Goal: Task Accomplishment & Management: Manage account settings

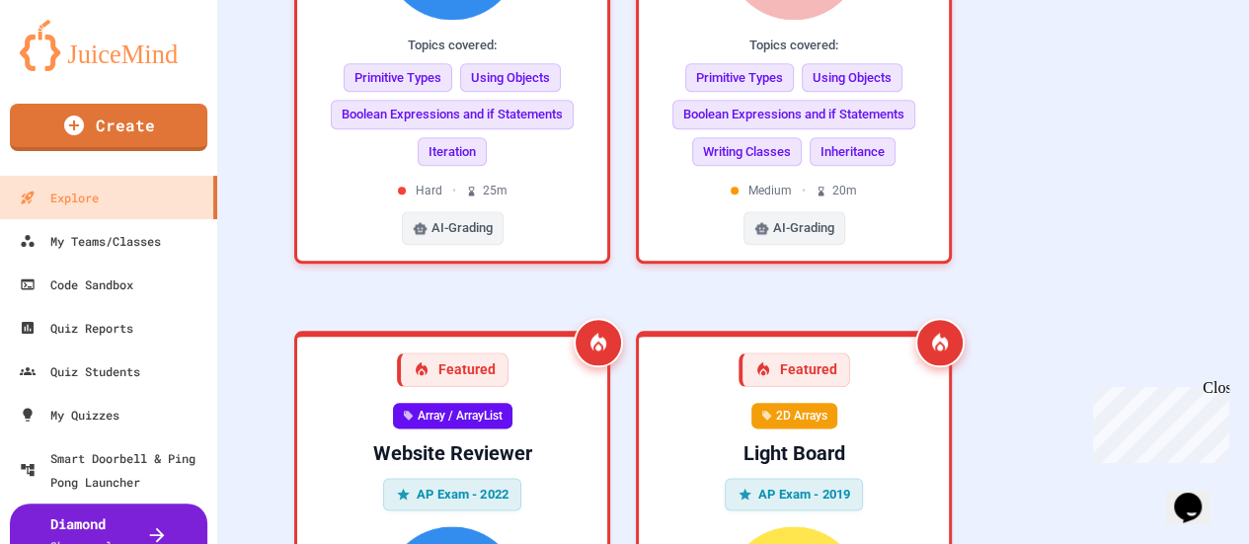
scroll to position [1030, 0]
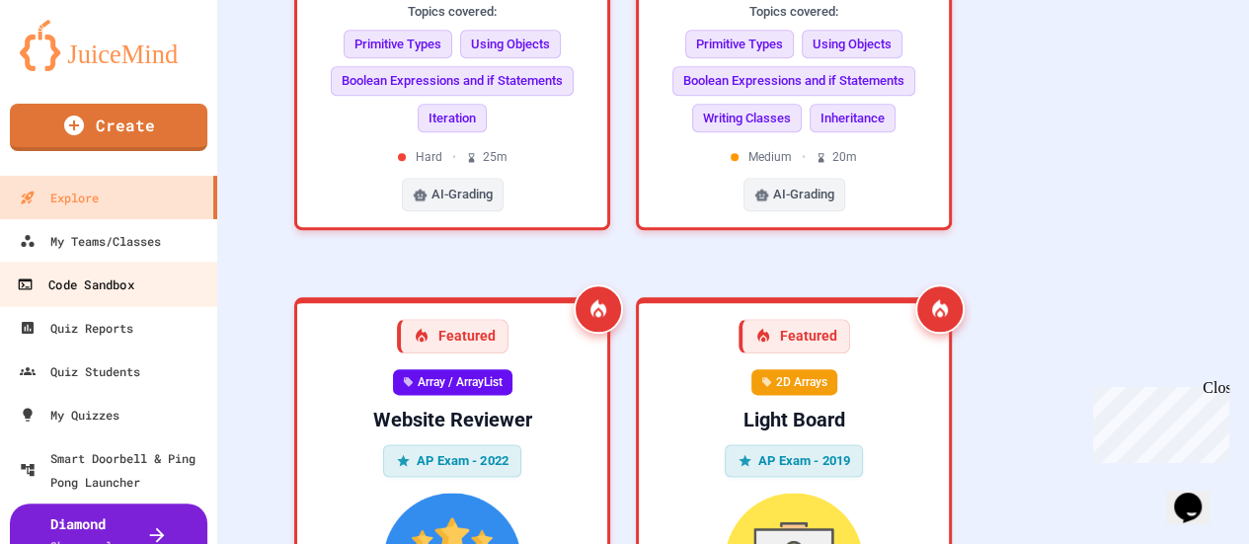
click at [118, 268] on link "Code Sandbox" at bounding box center [109, 284] width 224 height 44
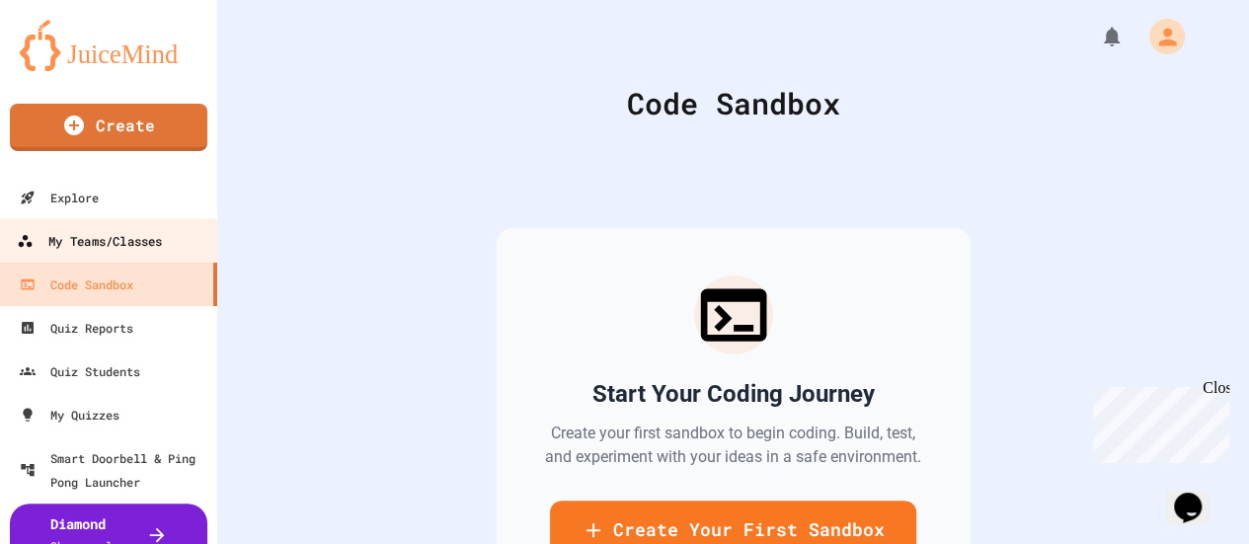
click at [108, 246] on div "My Teams/Classes" at bounding box center [89, 241] width 145 height 25
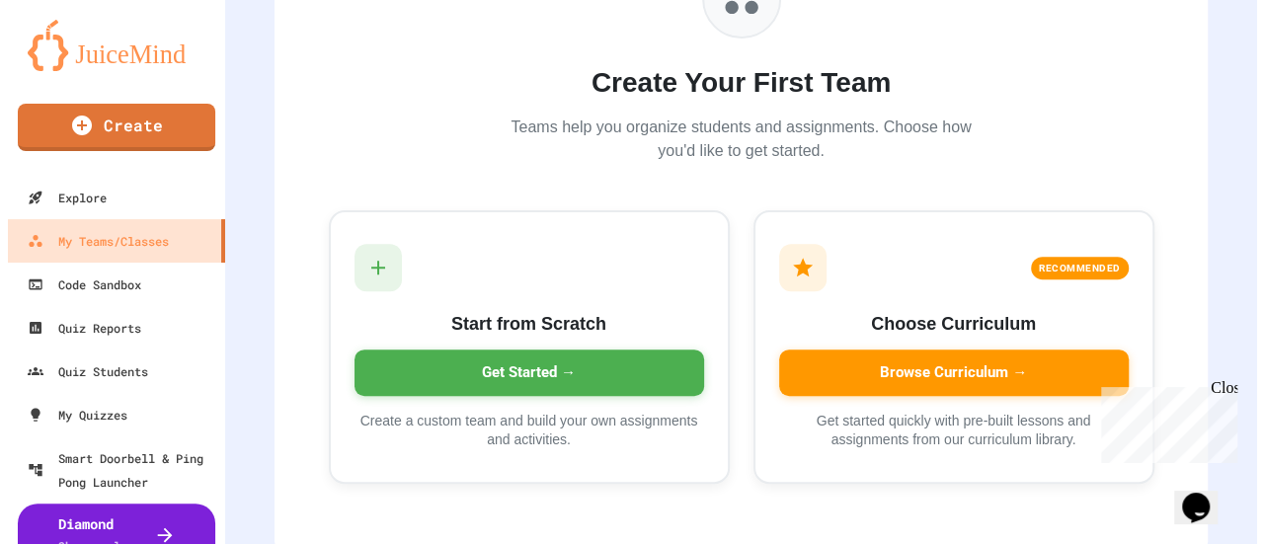
scroll to position [274, 0]
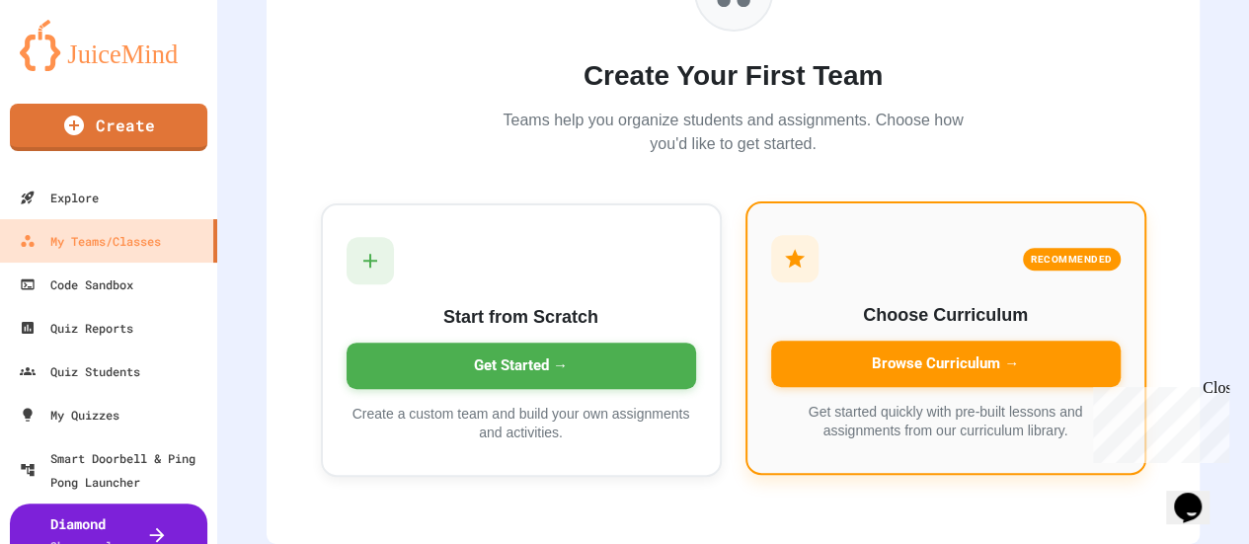
click at [840, 354] on div "Browse Curriculum →" at bounding box center [946, 364] width 350 height 46
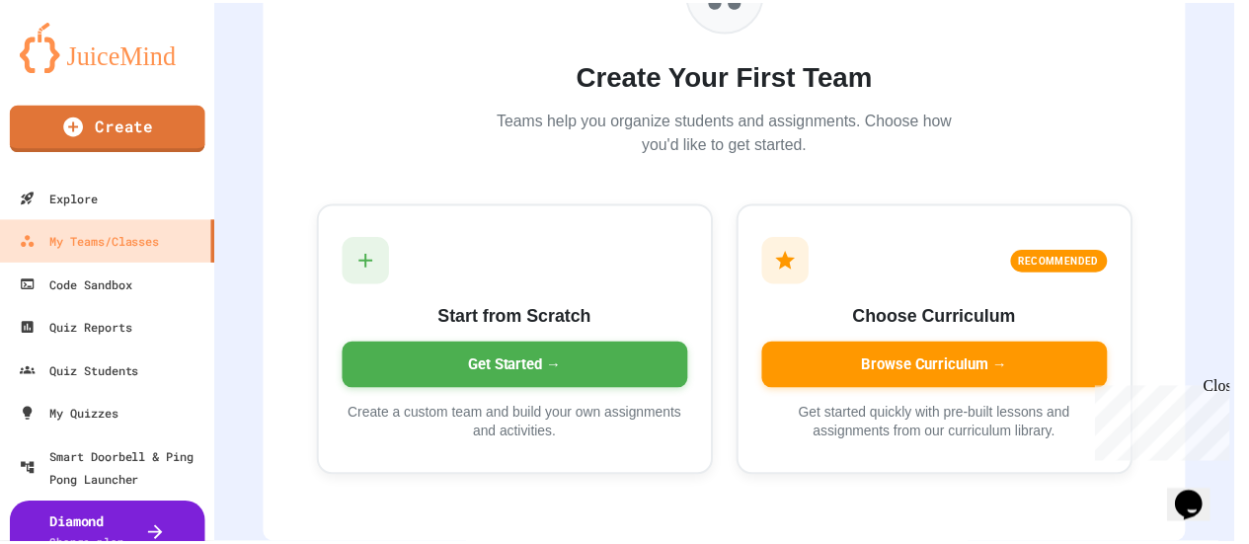
scroll to position [67, 0]
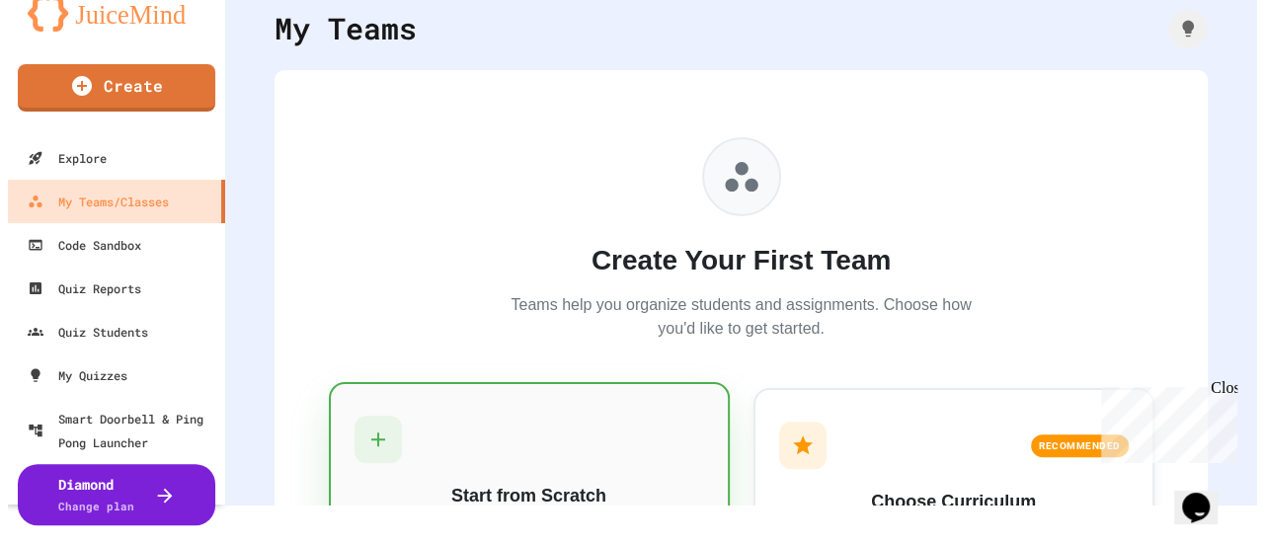
scroll to position [274, 0]
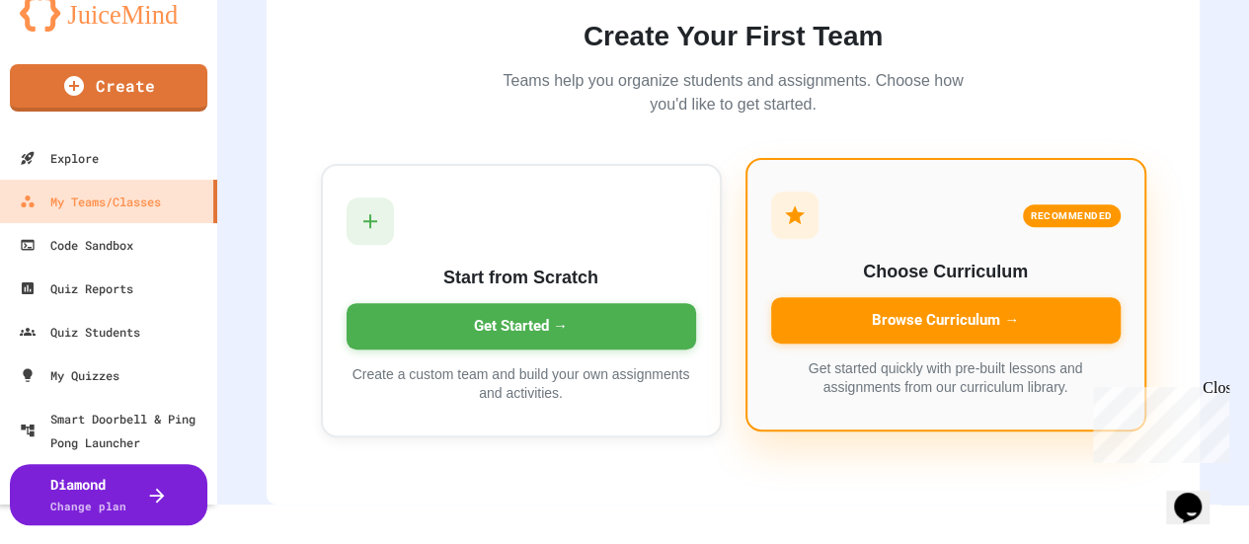
click at [876, 303] on div "Browse Curriculum →" at bounding box center [946, 320] width 350 height 46
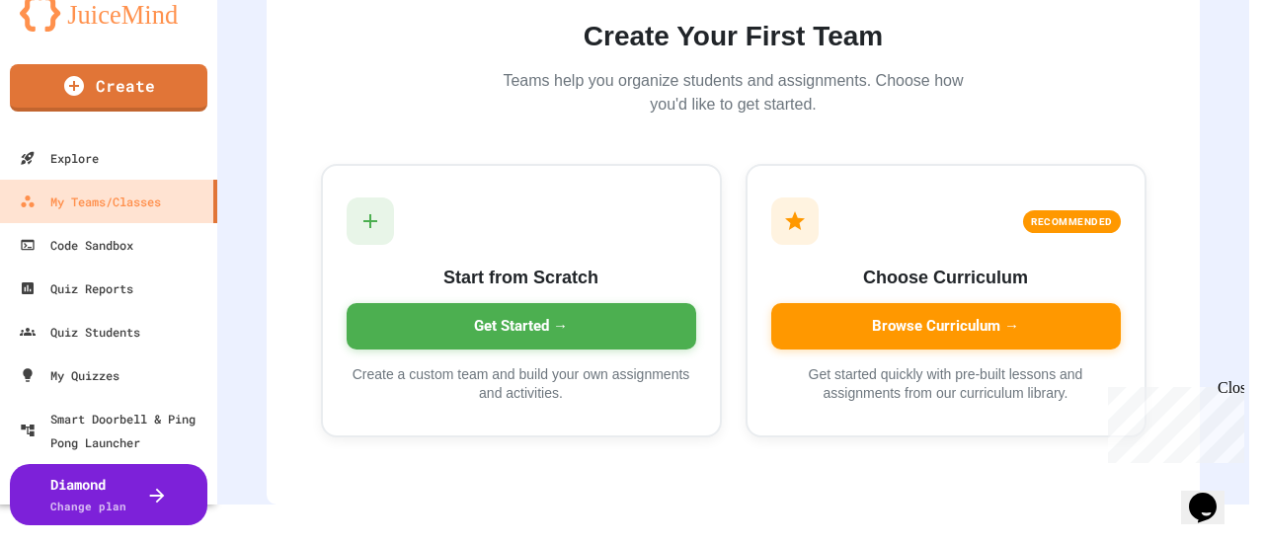
type input "*"
type input "**********"
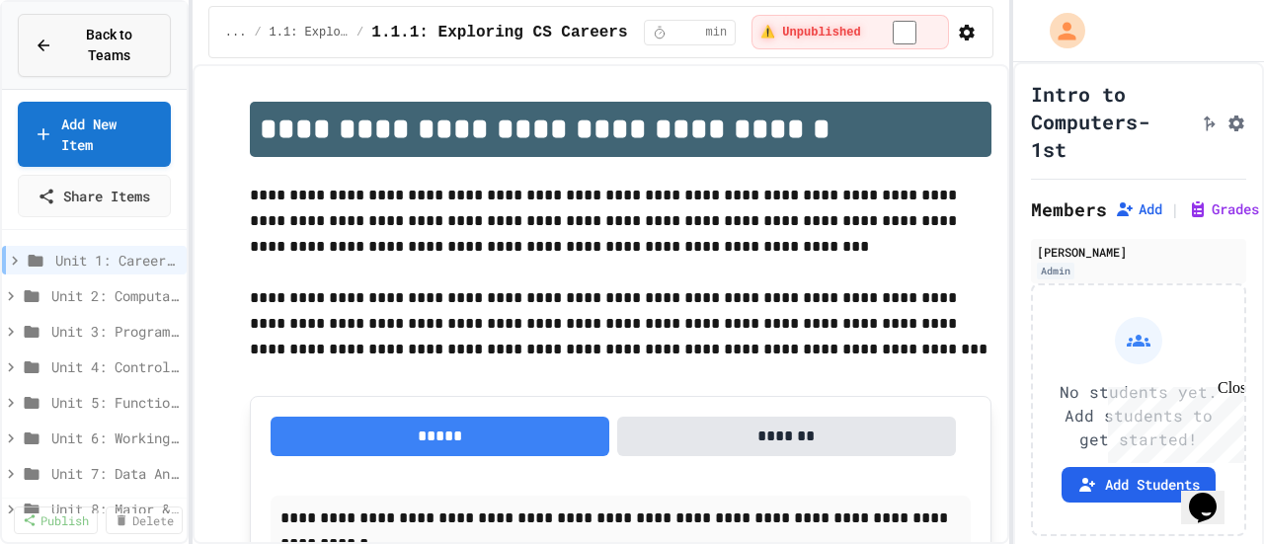
click at [110, 47] on button "Back to Teams" at bounding box center [94, 45] width 153 height 63
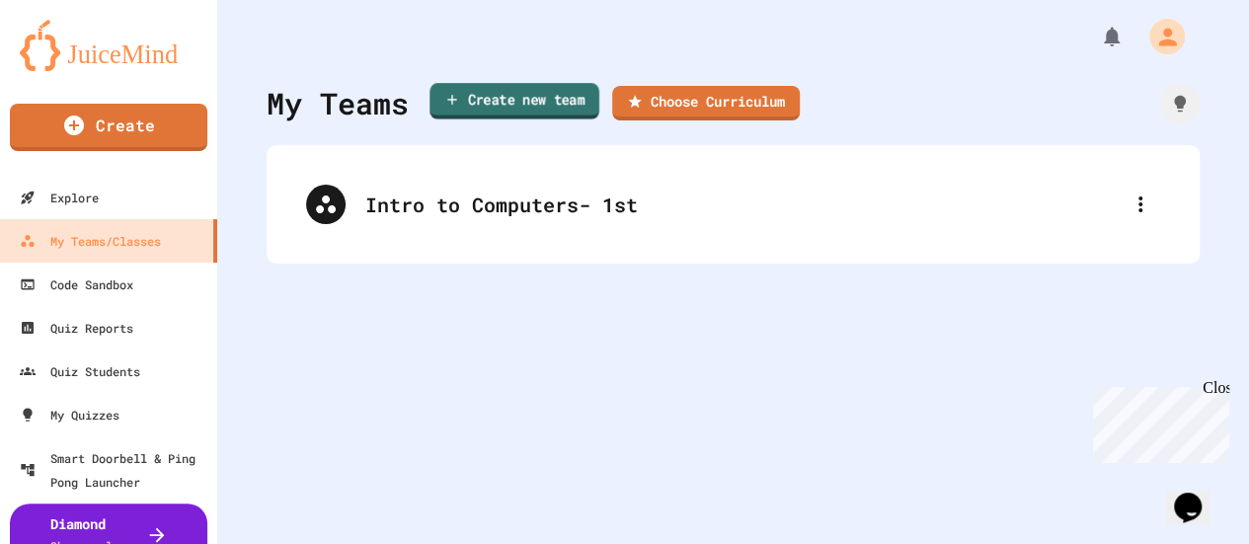
click at [585, 106] on link "Create new team" at bounding box center [514, 101] width 170 height 37
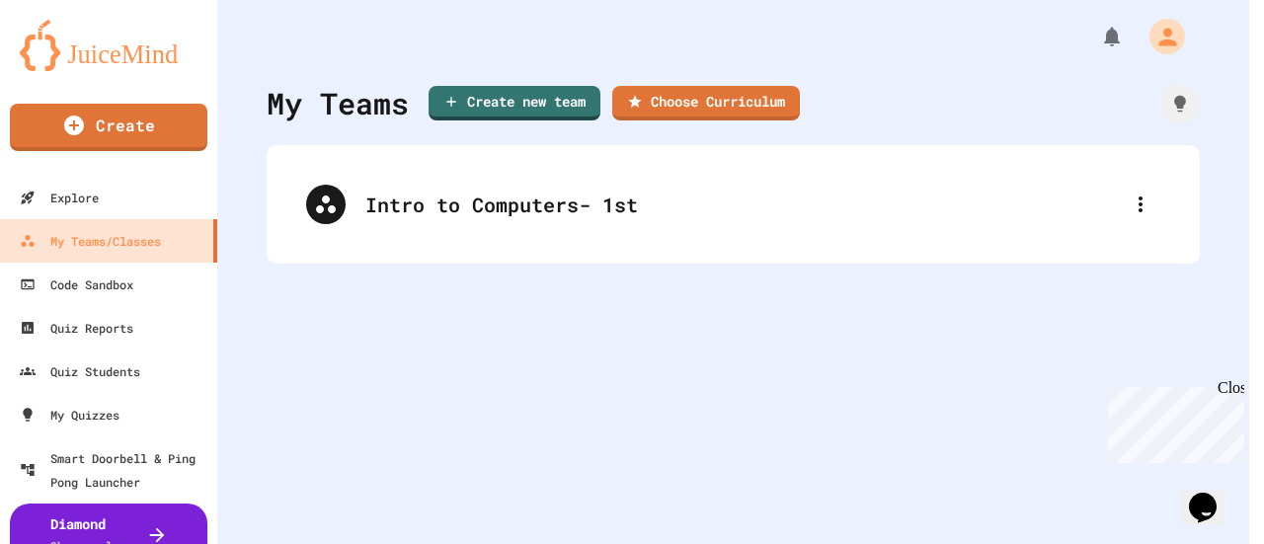
type input "**********"
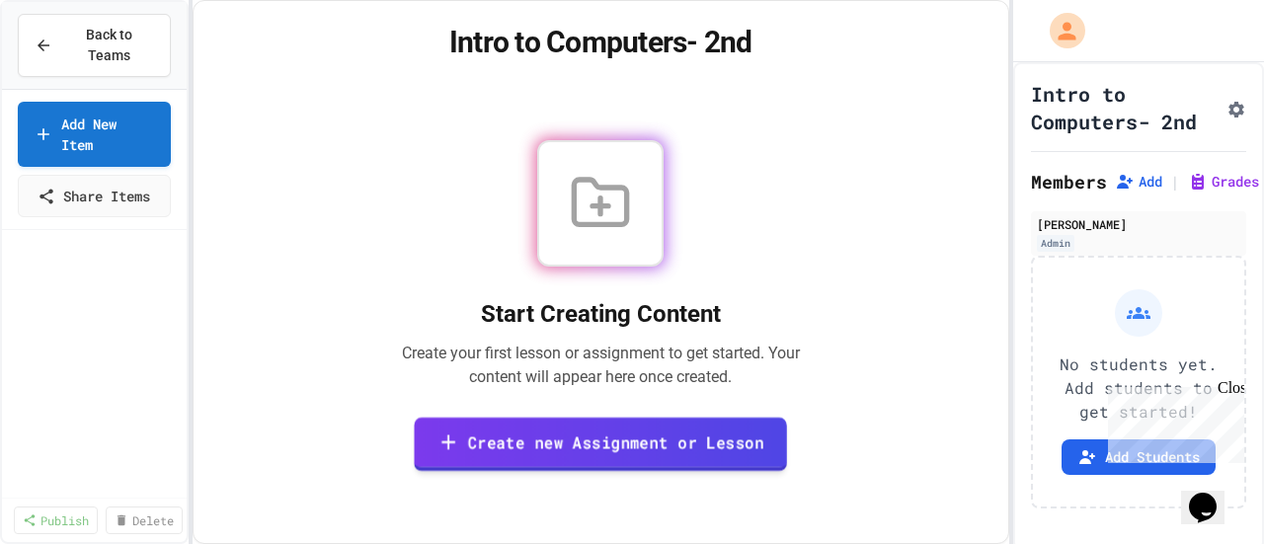
click at [596, 446] on link "Create new Assignment or Lesson" at bounding box center [600, 444] width 373 height 54
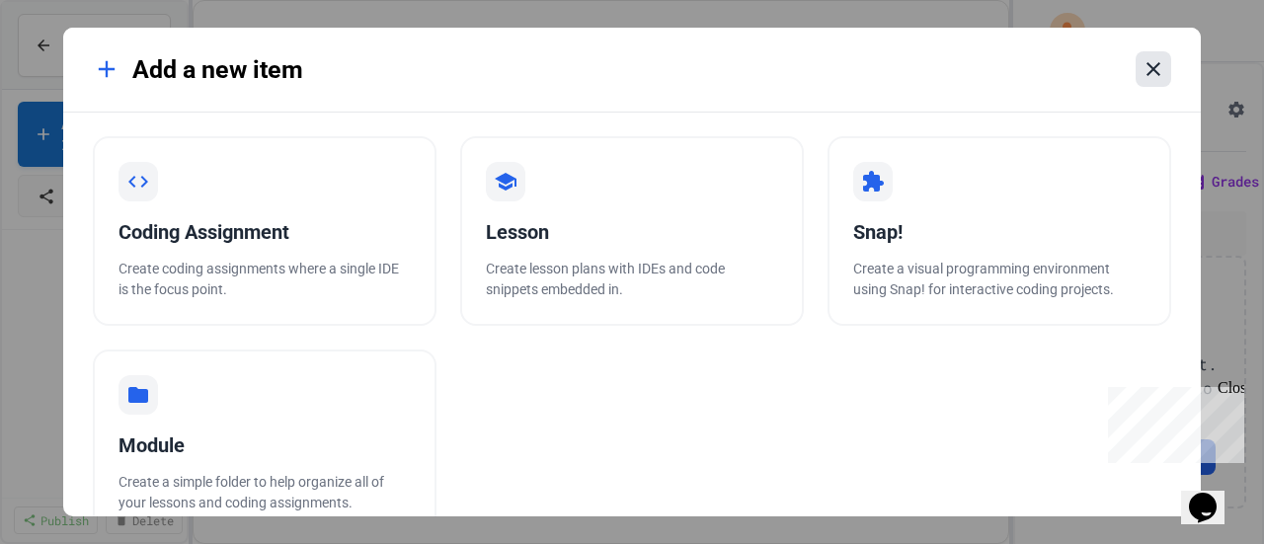
click at [1163, 74] on icon at bounding box center [1153, 69] width 24 height 24
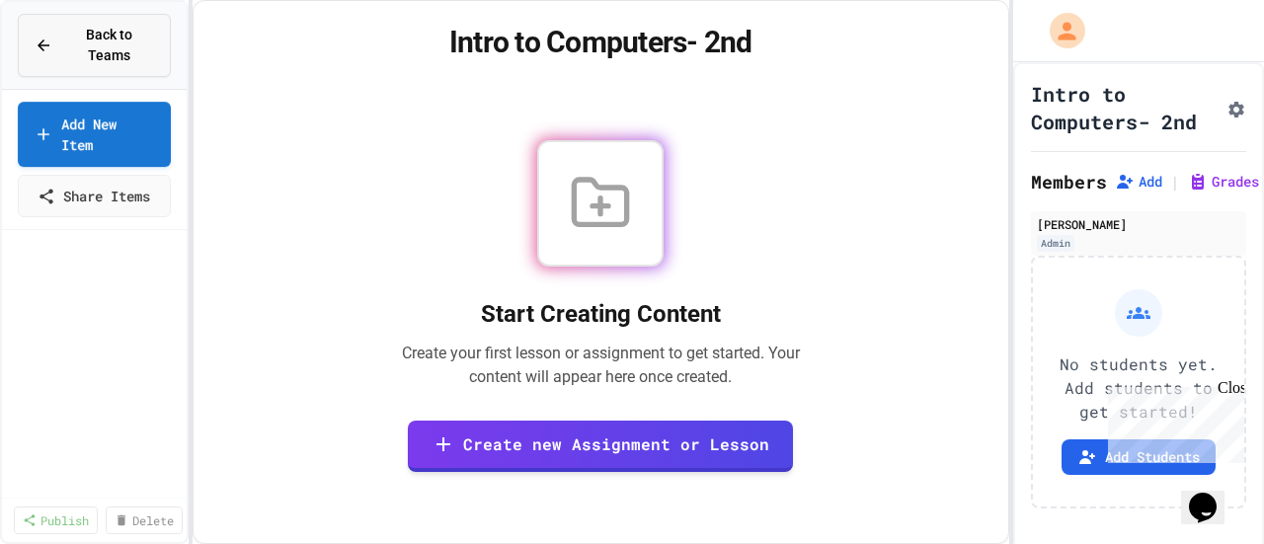
click at [41, 39] on icon at bounding box center [44, 45] width 12 height 12
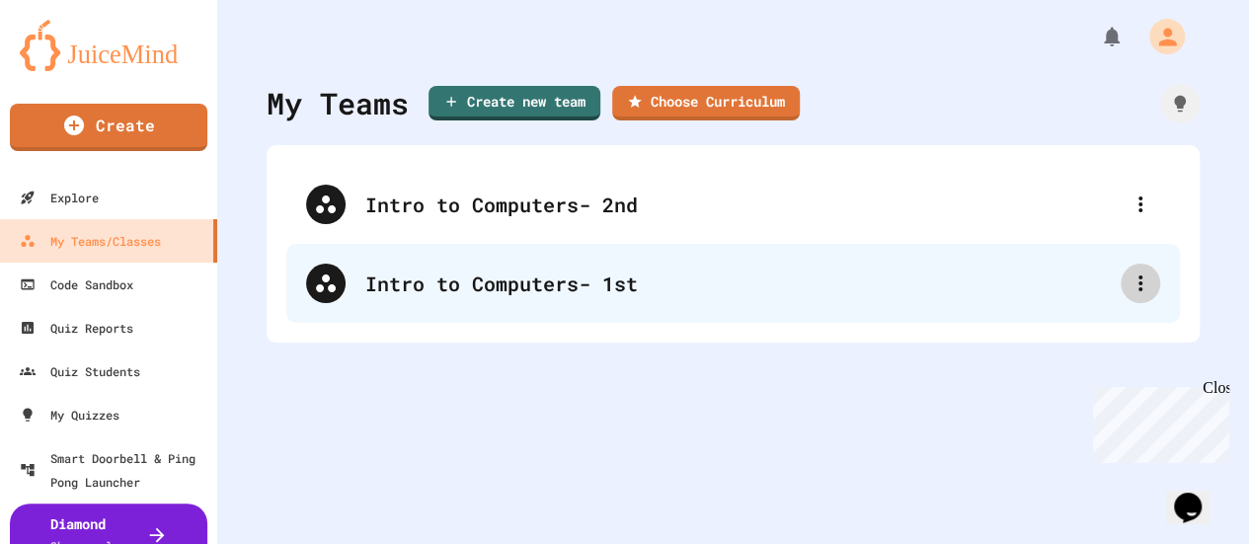
click at [1121, 285] on div at bounding box center [1140, 283] width 39 height 39
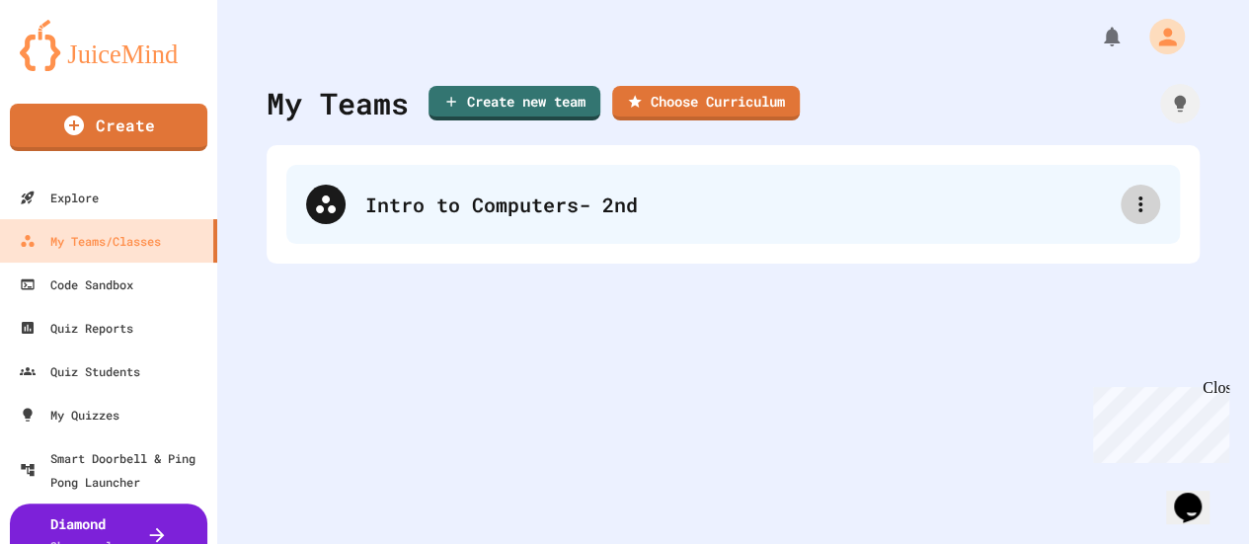
click at [1129, 193] on icon at bounding box center [1141, 205] width 24 height 24
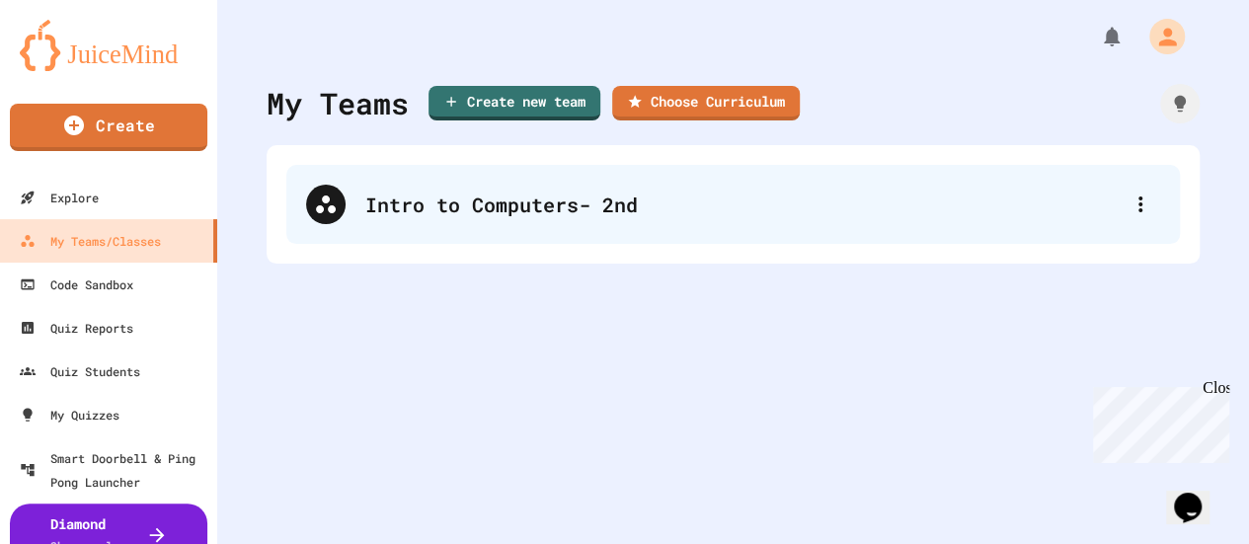
click at [614, 228] on div "Intro to Computers- 2nd" at bounding box center [733, 204] width 894 height 79
click at [1129, 204] on icon at bounding box center [1141, 205] width 24 height 24
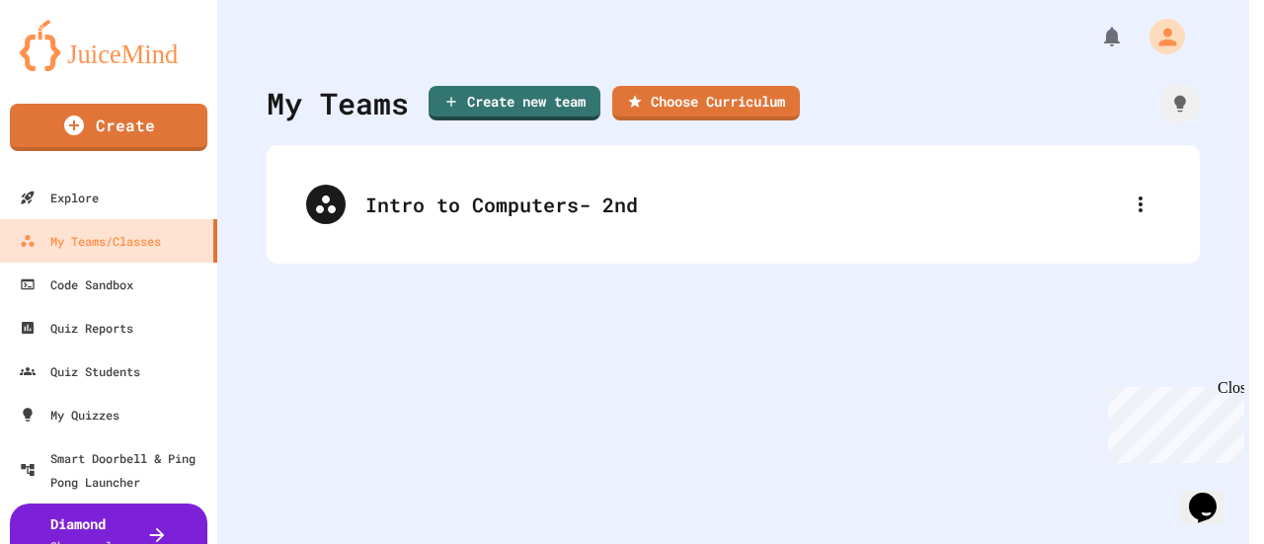
click at [719, 543] on div at bounding box center [624, 546] width 1249 height 0
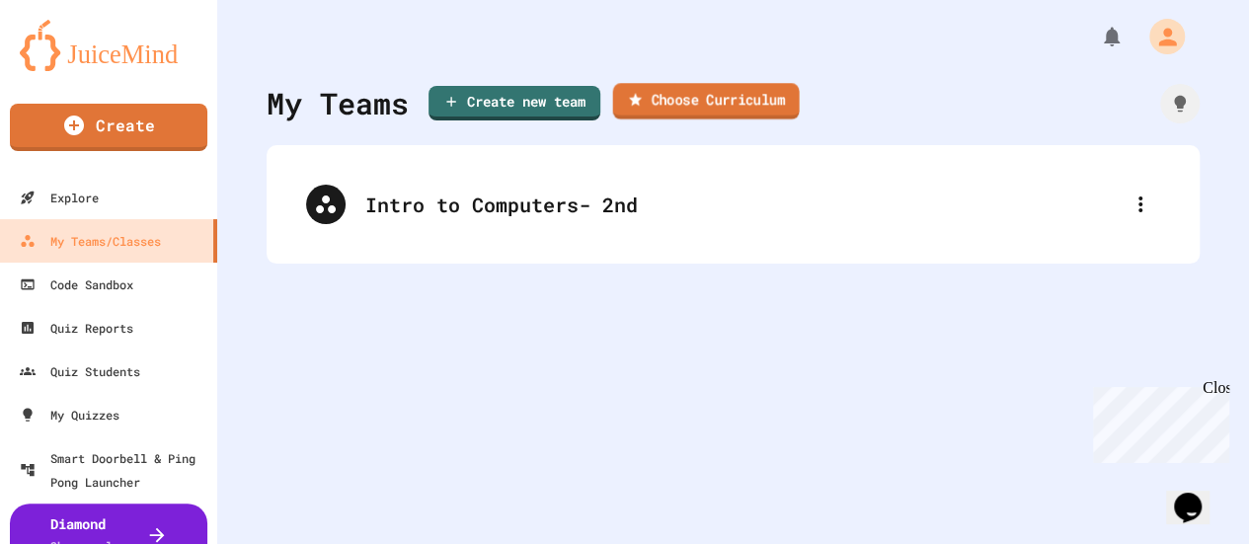
click at [736, 108] on link "Choose Curriculum" at bounding box center [706, 101] width 187 height 37
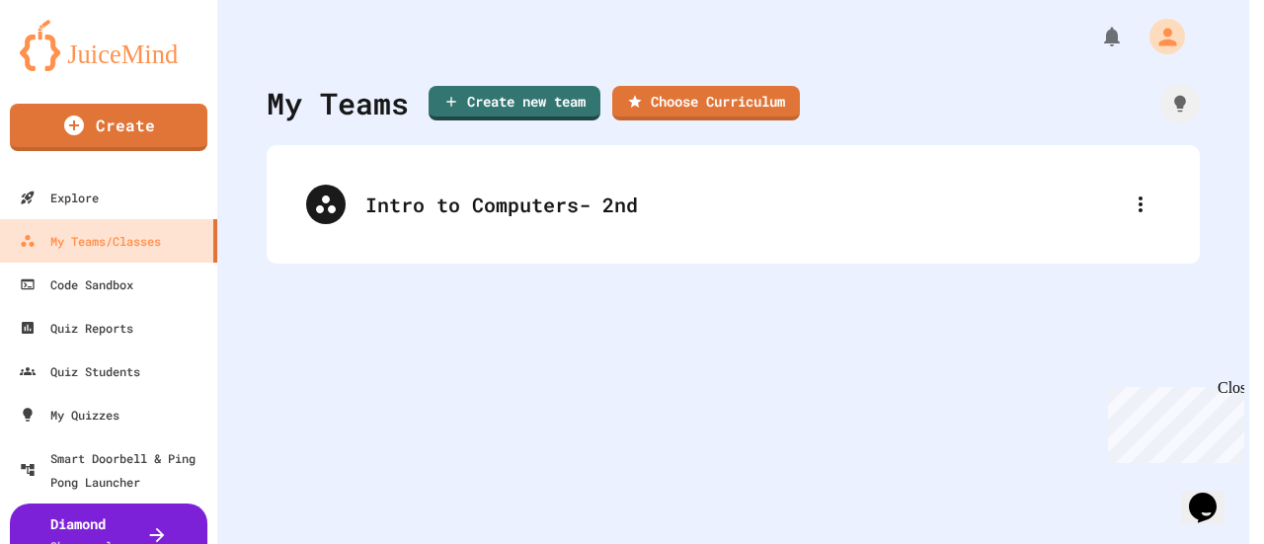
type input "**********"
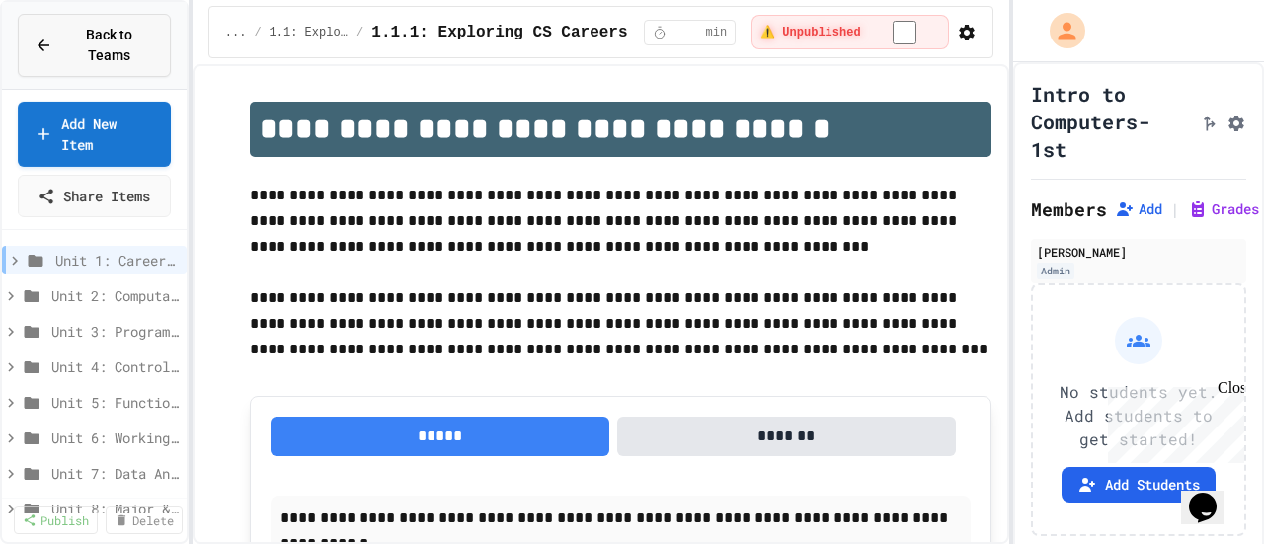
click at [125, 44] on span "Back to Teams" at bounding box center [109, 45] width 90 height 41
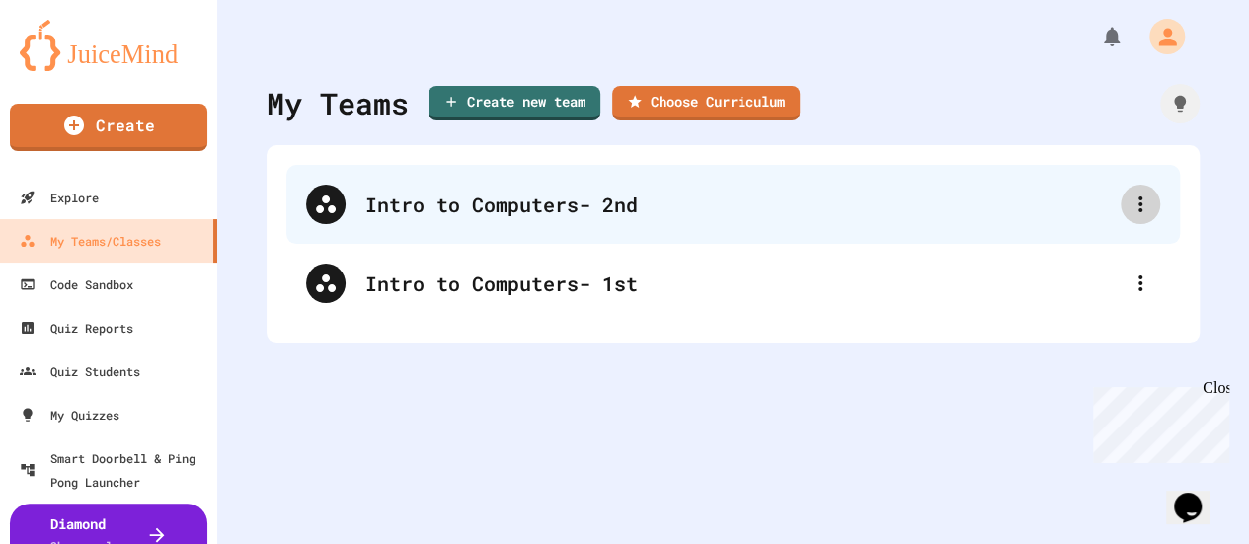
click at [1129, 209] on icon at bounding box center [1141, 205] width 24 height 24
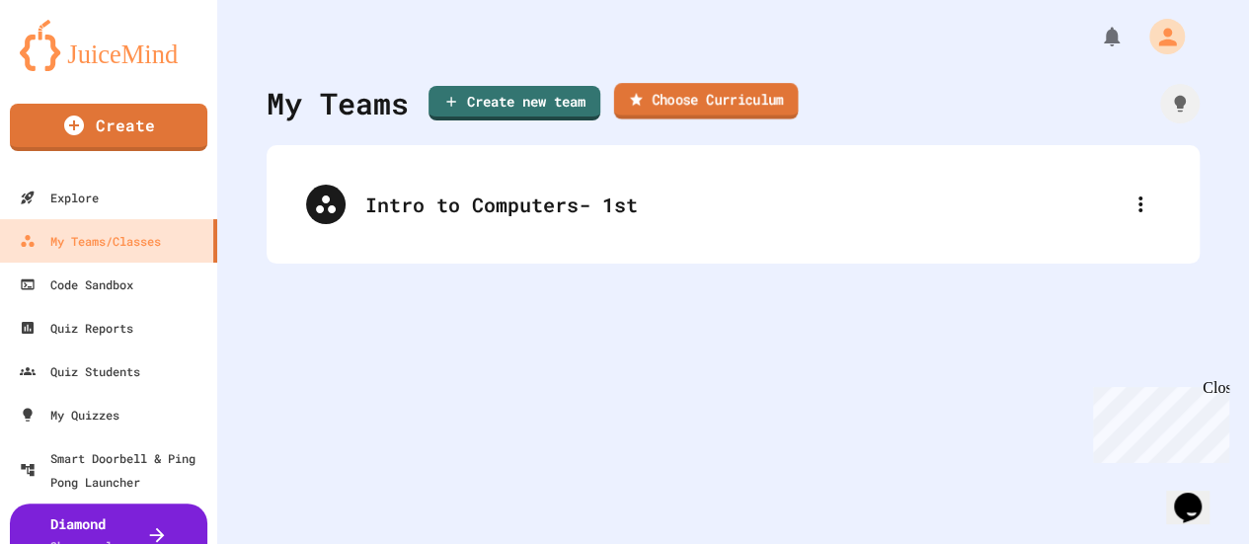
click at [683, 94] on link "Choose Curriculum" at bounding box center [706, 101] width 185 height 37
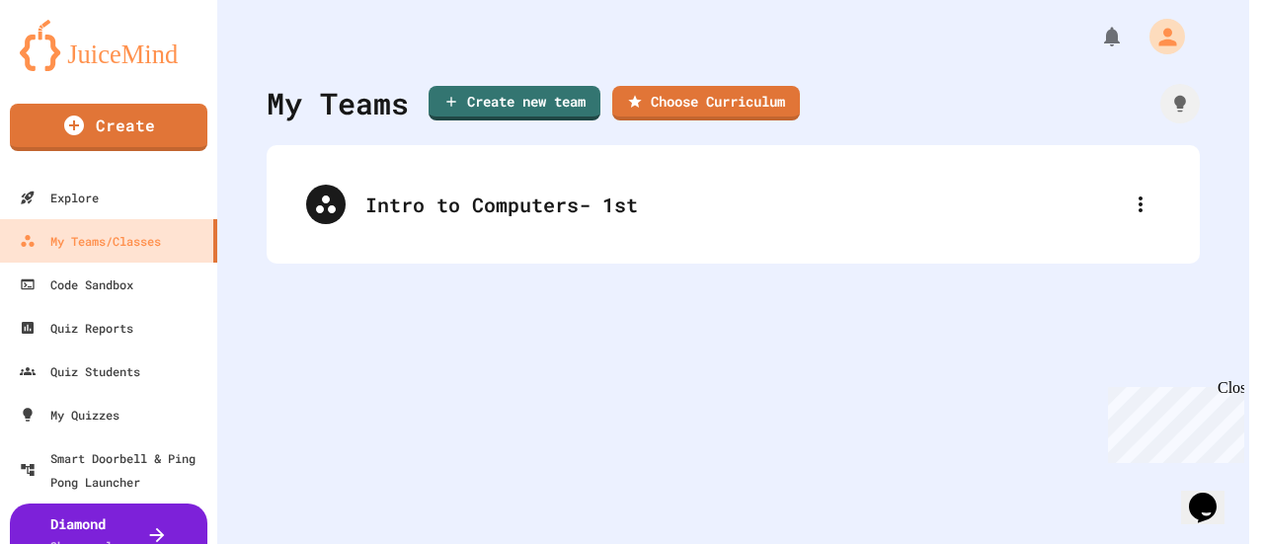
type input "**********"
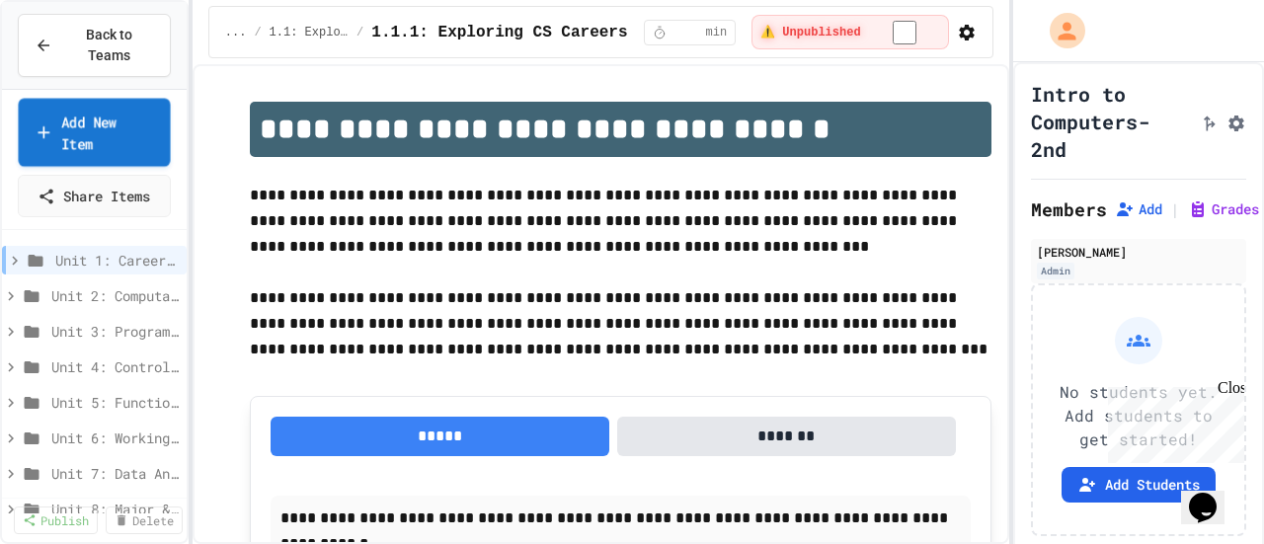
click at [113, 27] on span "Back to Teams" at bounding box center [109, 45] width 90 height 41
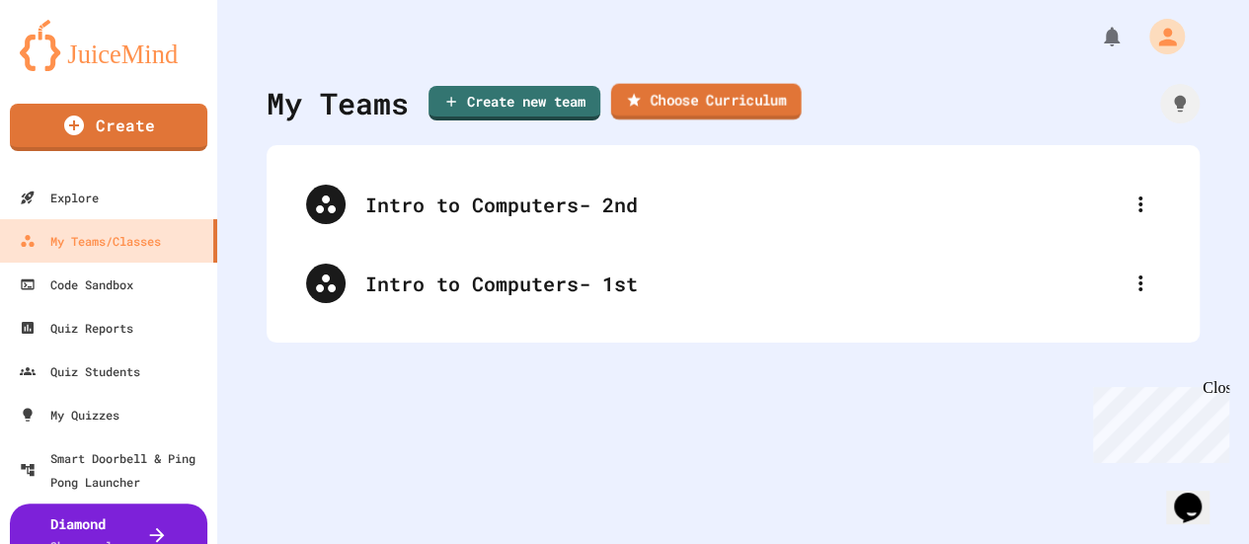
click at [650, 114] on link "Choose Curriculum" at bounding box center [706, 102] width 191 height 37
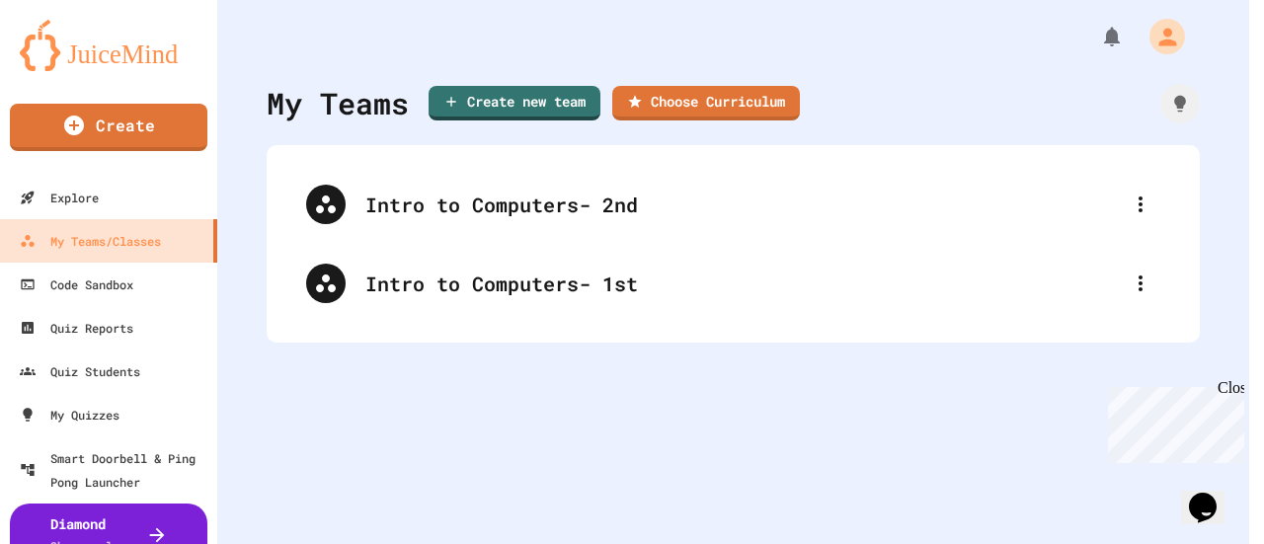
type input "**********"
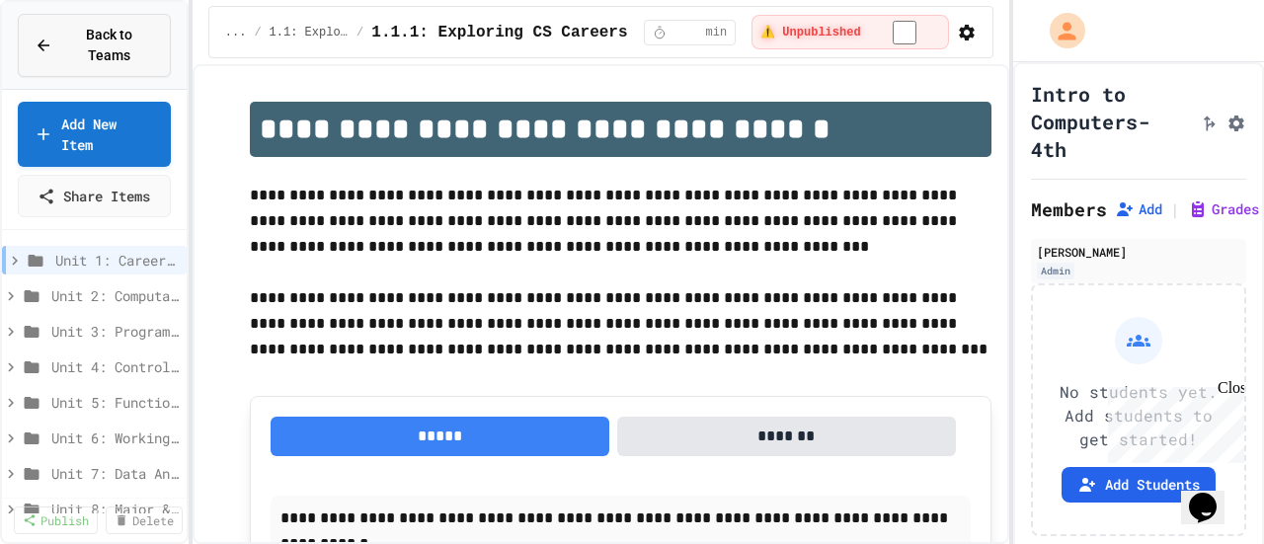
click at [105, 25] on span "Back to Teams" at bounding box center [109, 45] width 90 height 41
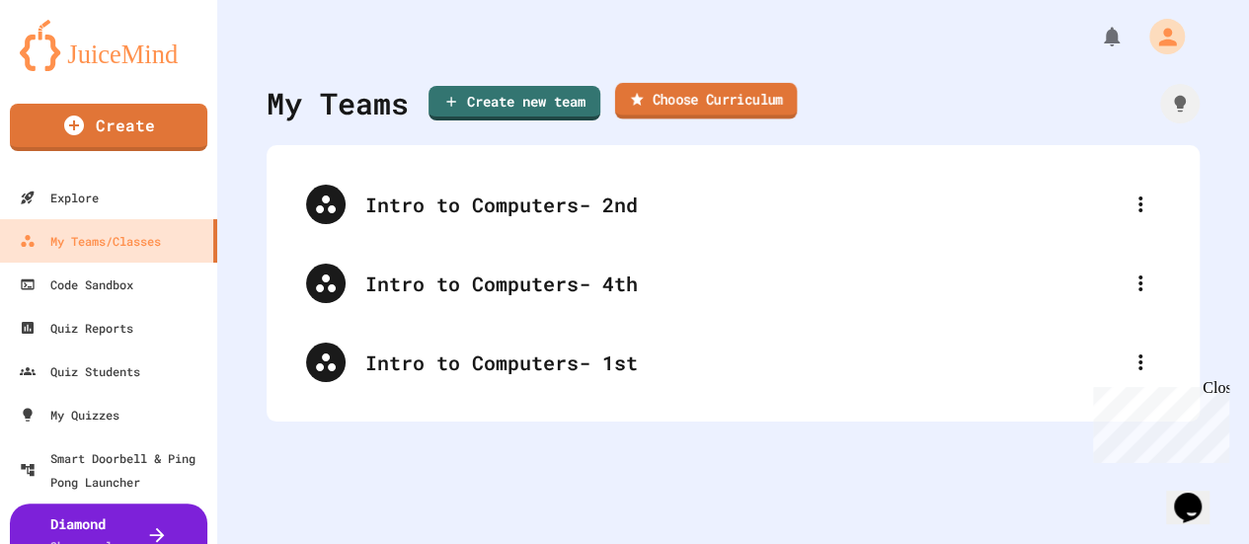
click at [683, 111] on link "Choose Curriculum" at bounding box center [706, 101] width 183 height 37
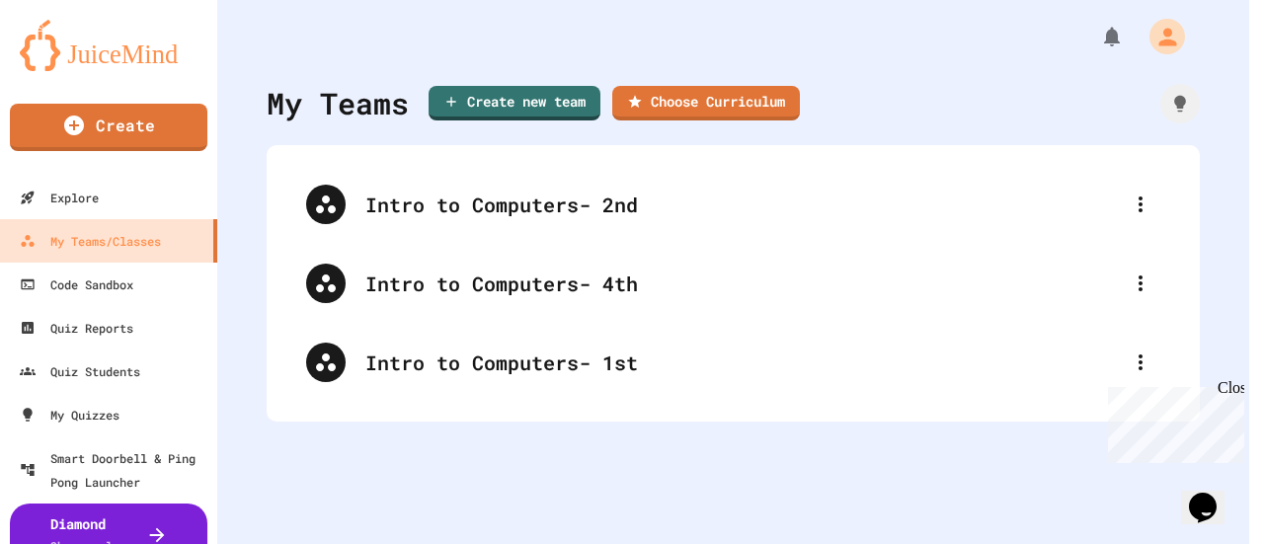
type input "**********"
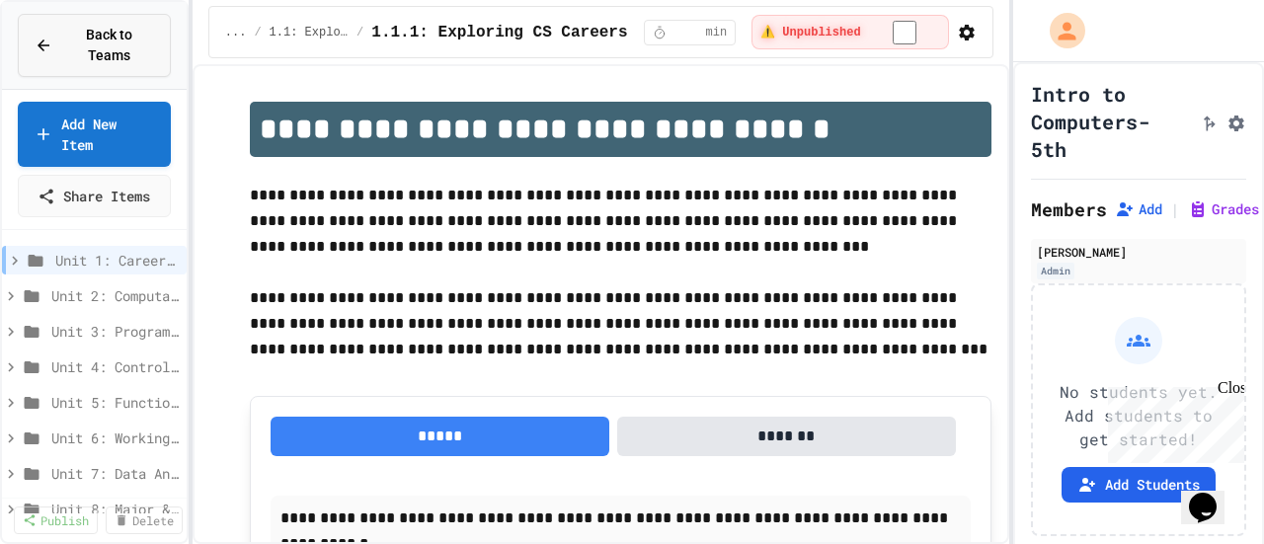
click at [133, 21] on button "Back to Teams" at bounding box center [94, 45] width 153 height 63
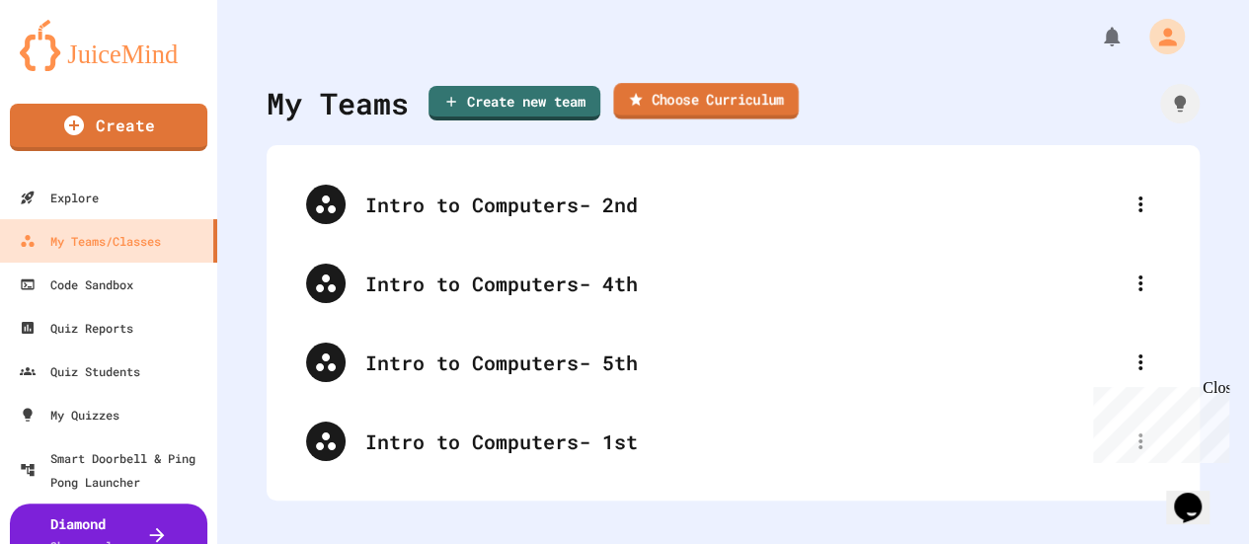
click at [663, 104] on link "Choose Curriculum" at bounding box center [705, 101] width 185 height 37
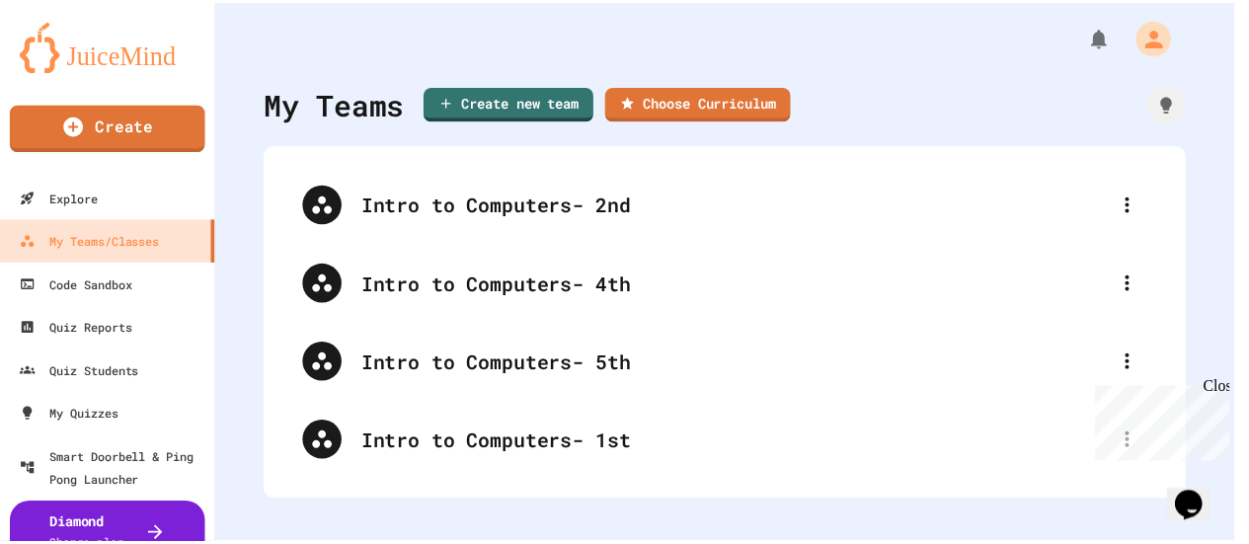
scroll to position [0, 0]
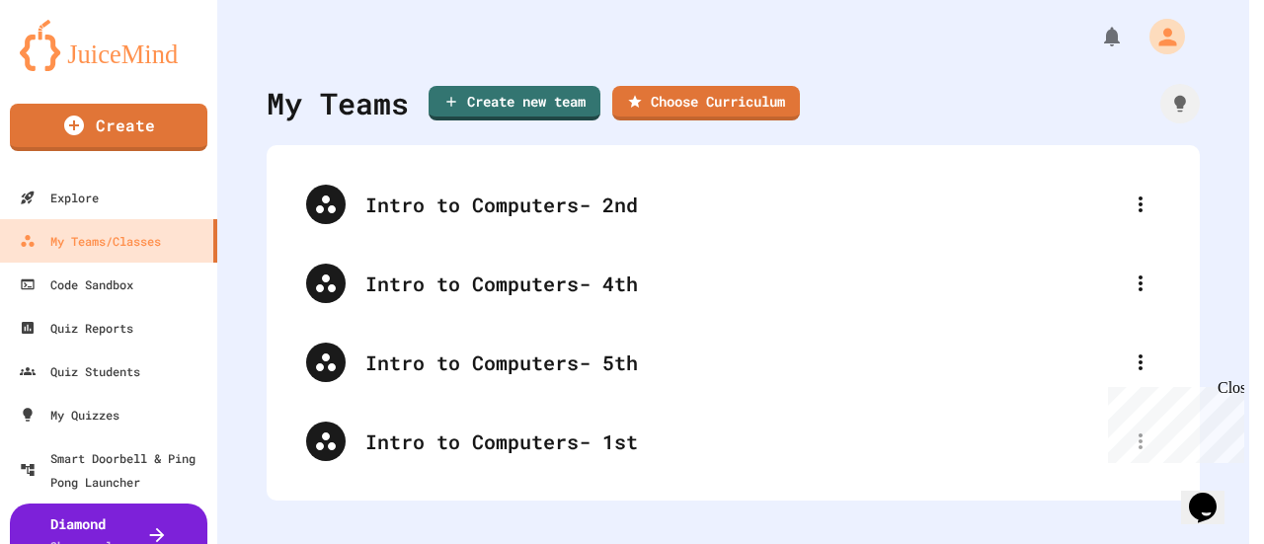
type input "**********"
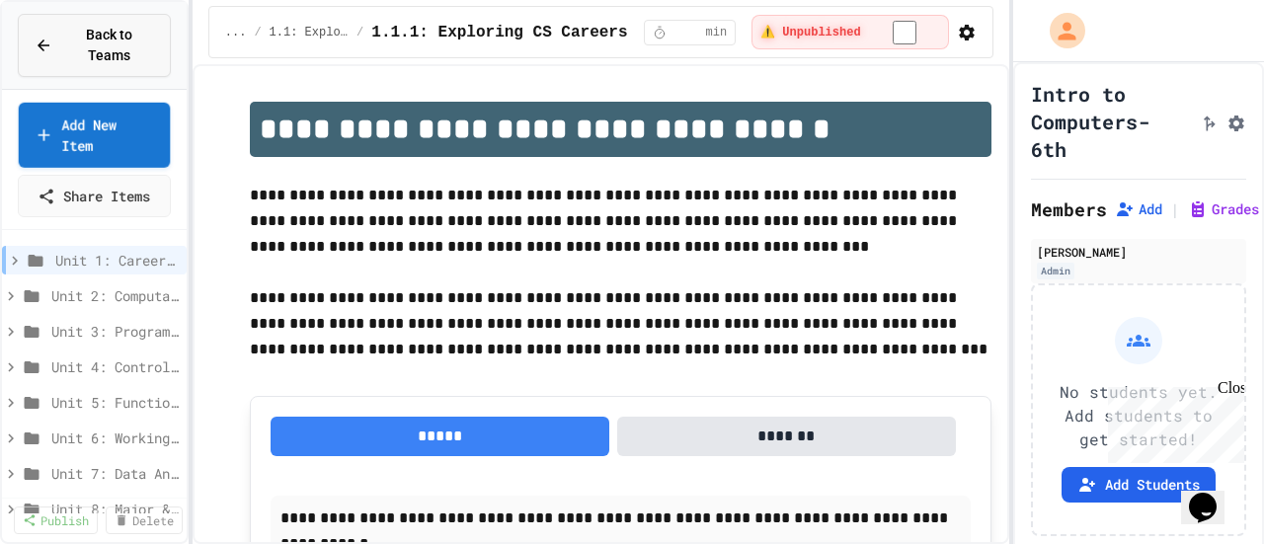
click at [135, 35] on span "Back to Teams" at bounding box center [109, 45] width 90 height 41
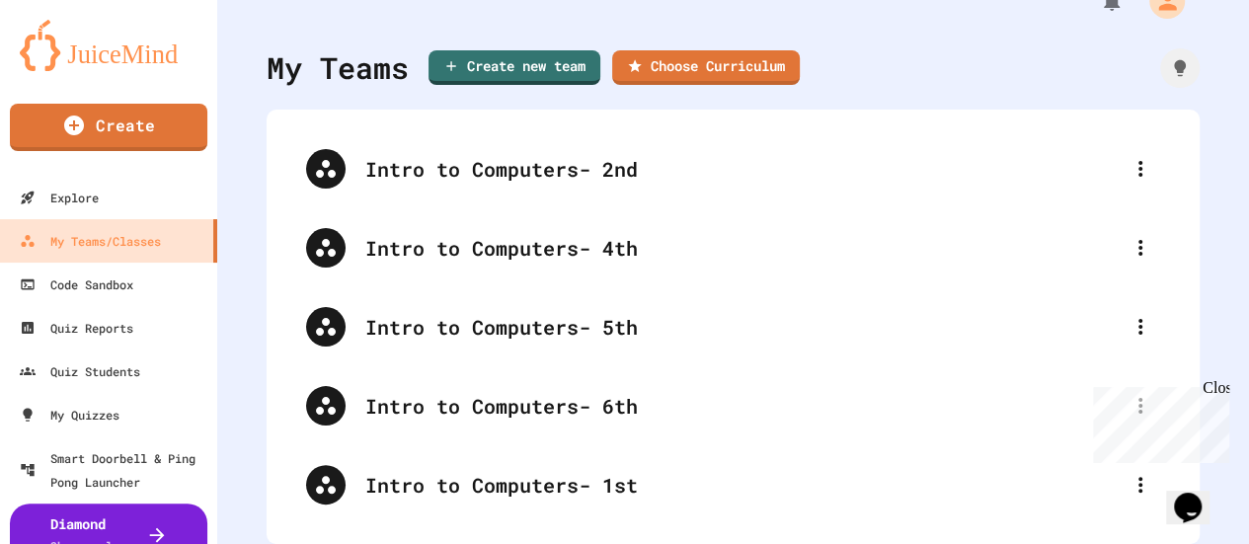
scroll to position [4, 0]
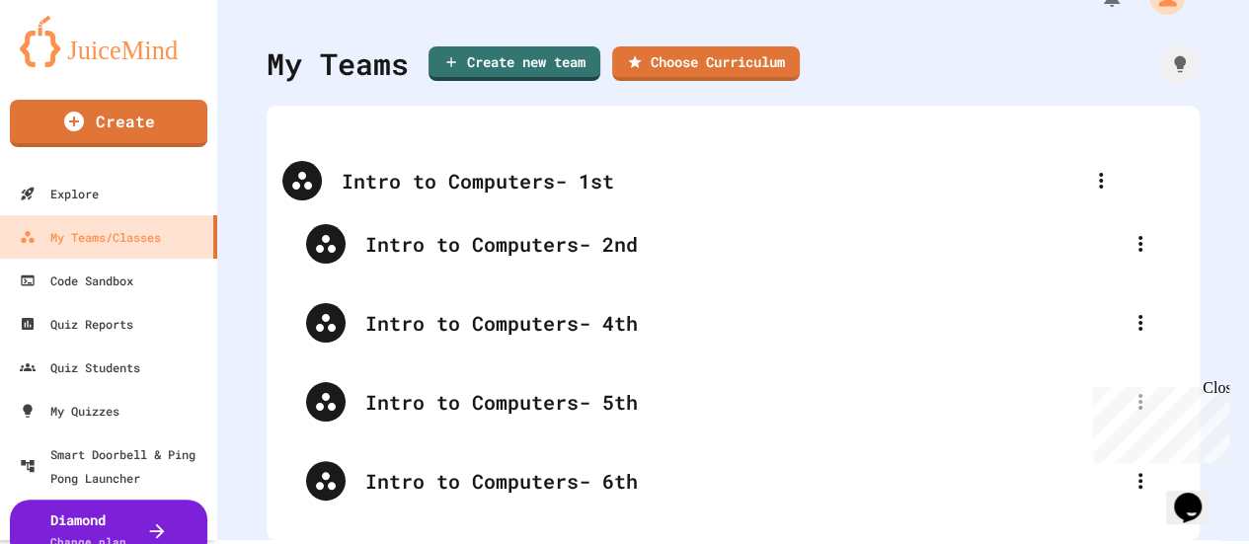
drag, startPoint x: 624, startPoint y: 469, endPoint x: 596, endPoint y: 126, distance: 343.7
click at [596, 126] on div "Intro to Computers- 2nd Intro to Computers- 4th Intro to Computers- 5th Intro t…" at bounding box center [733, 322] width 894 height 395
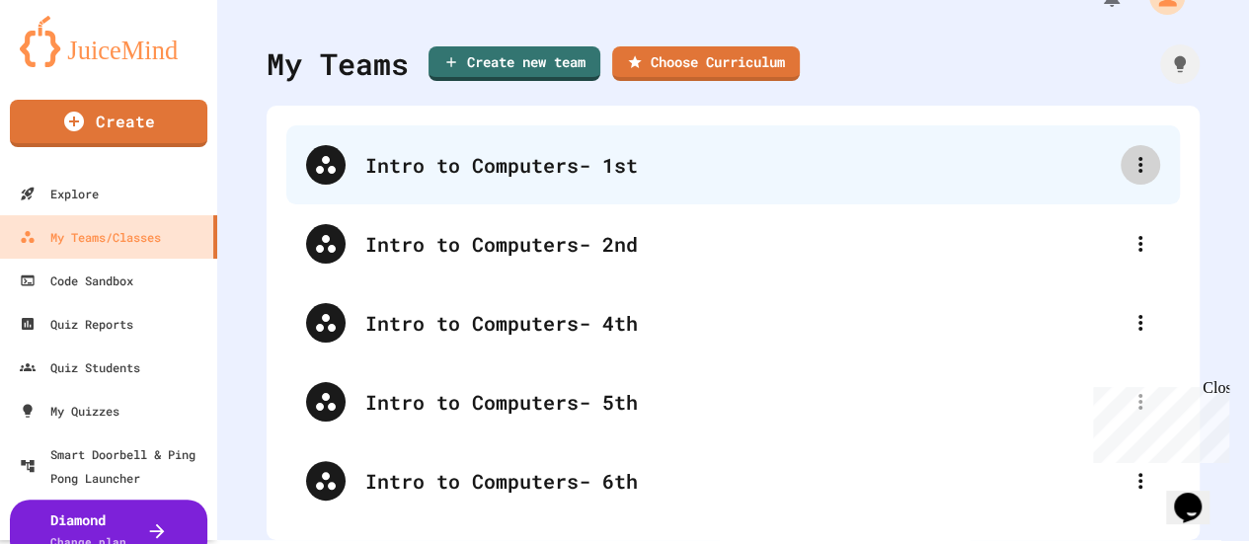
click at [1129, 160] on icon at bounding box center [1141, 165] width 24 height 24
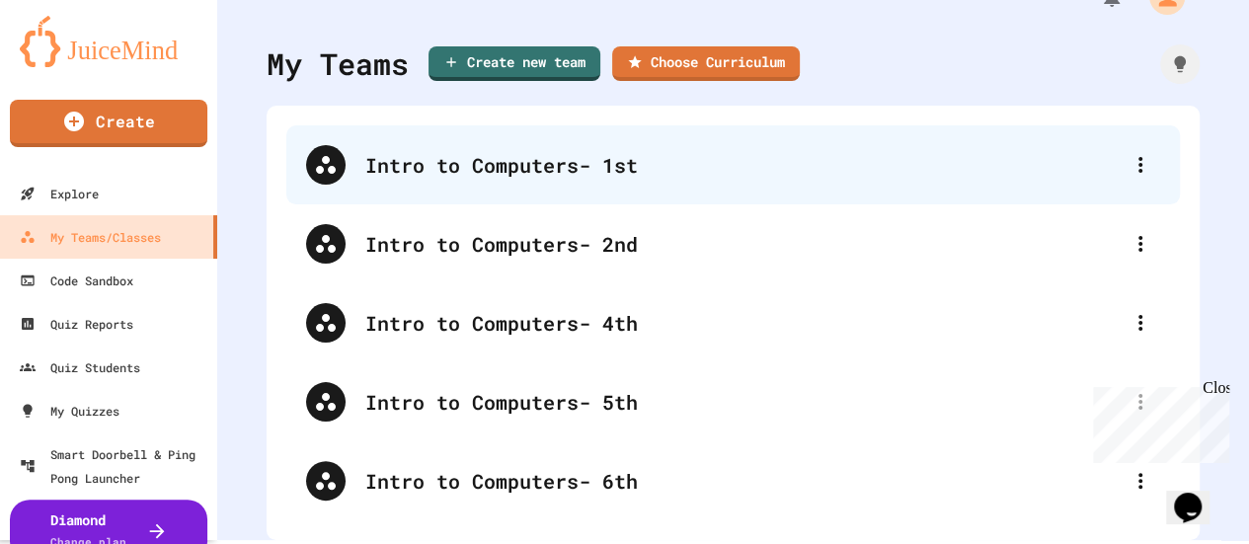
click at [533, 161] on div "Intro to Computers- 1st" at bounding box center [742, 165] width 755 height 30
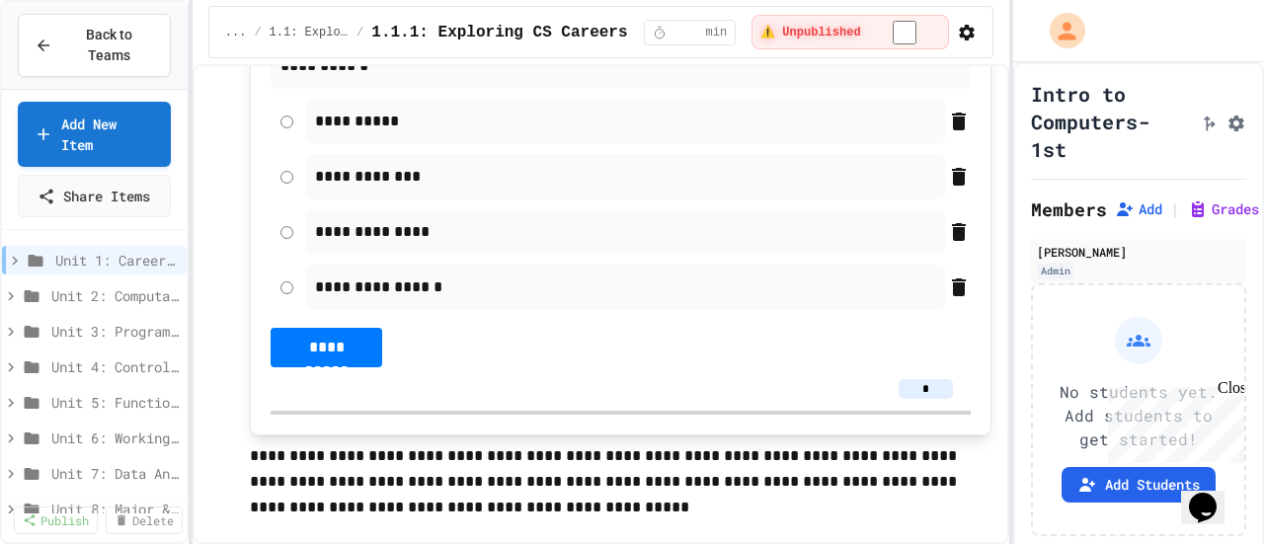
scroll to position [470, 0]
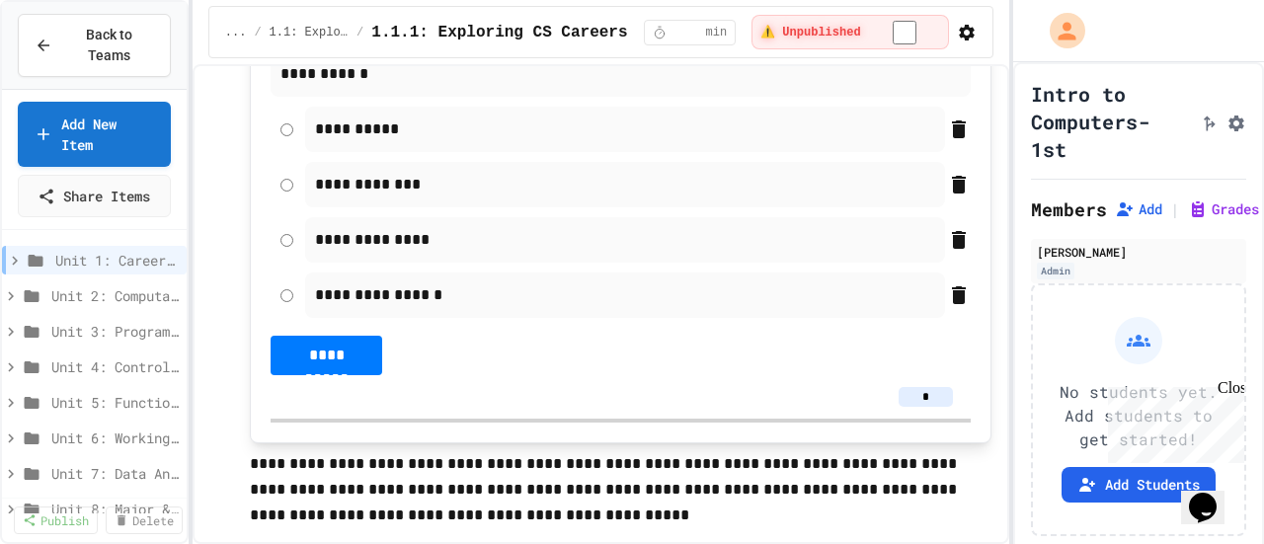
click at [351, 236] on p "**********" at bounding box center [625, 240] width 620 height 26
click at [353, 293] on p "**********" at bounding box center [625, 295] width 620 height 26
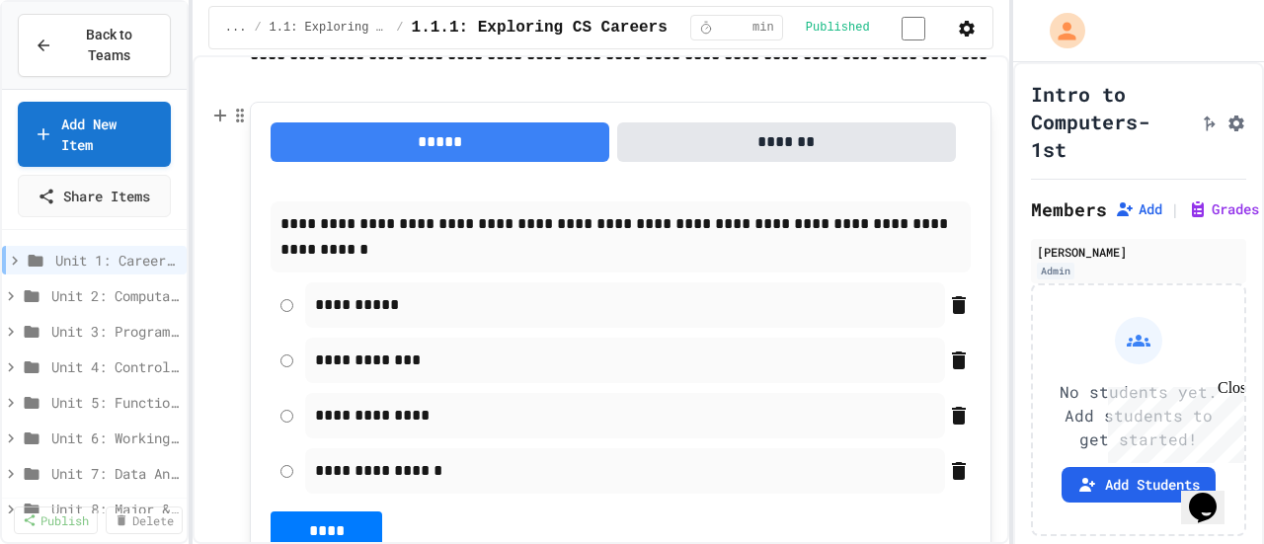
scroll to position [284, 0]
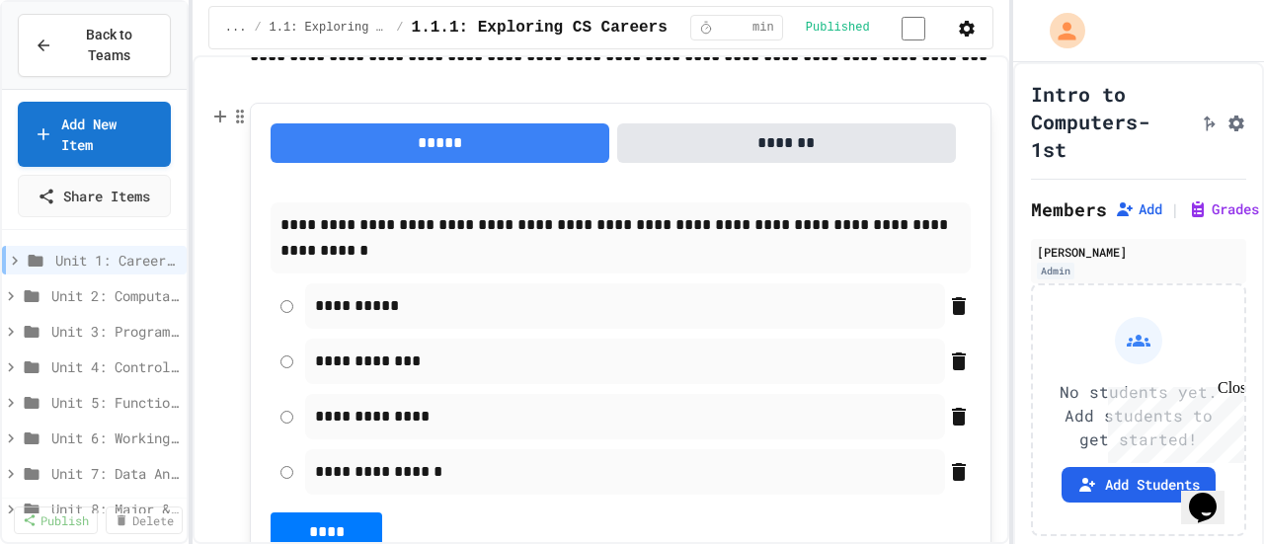
click at [691, 144] on button "*******" at bounding box center [786, 142] width 339 height 39
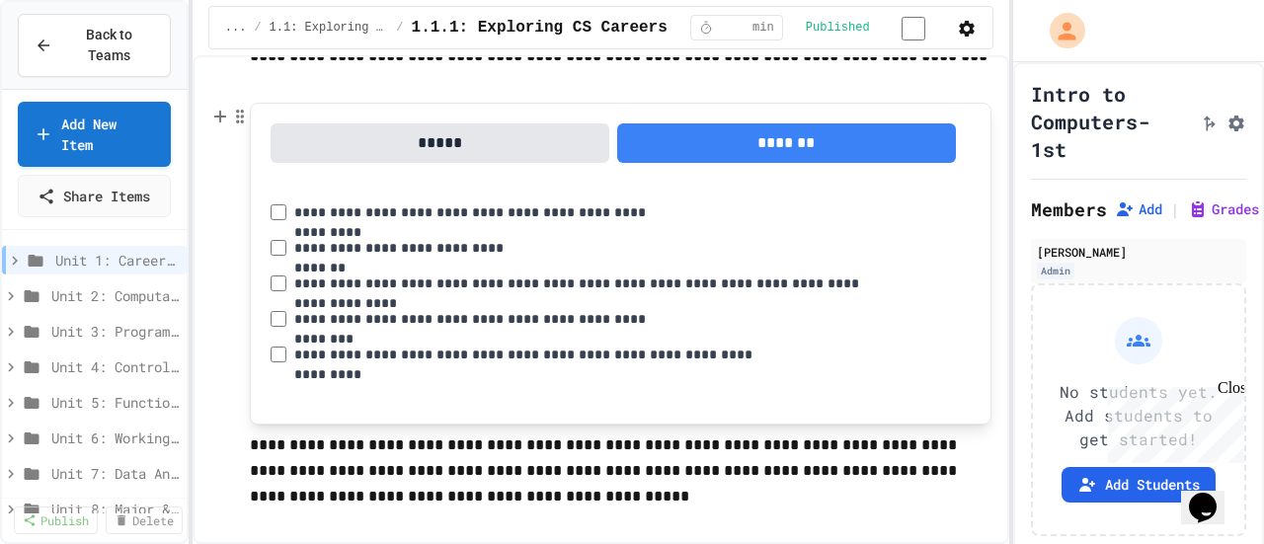
click at [563, 145] on button "*****" at bounding box center [440, 142] width 339 height 39
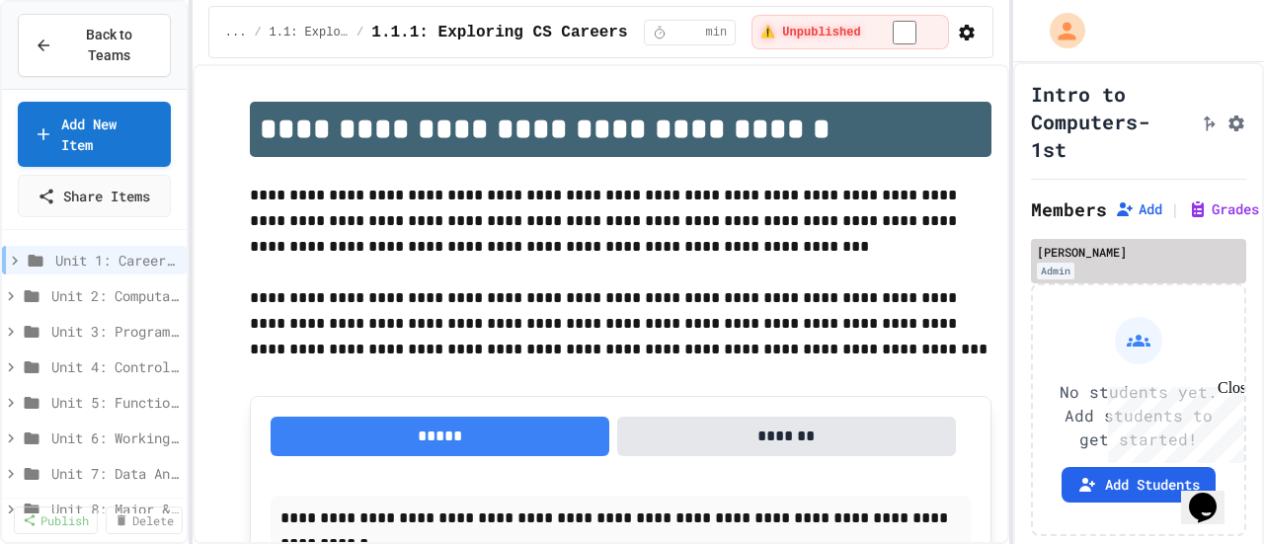
scroll to position [91, 0]
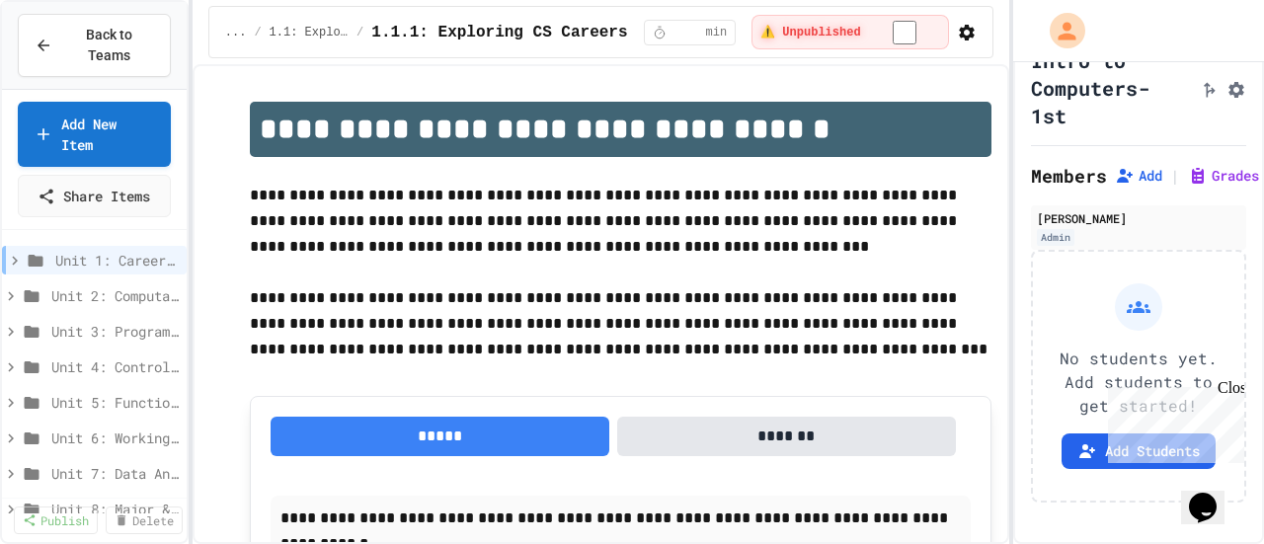
click at [1230, 389] on div "Close" at bounding box center [1229, 391] width 25 height 25
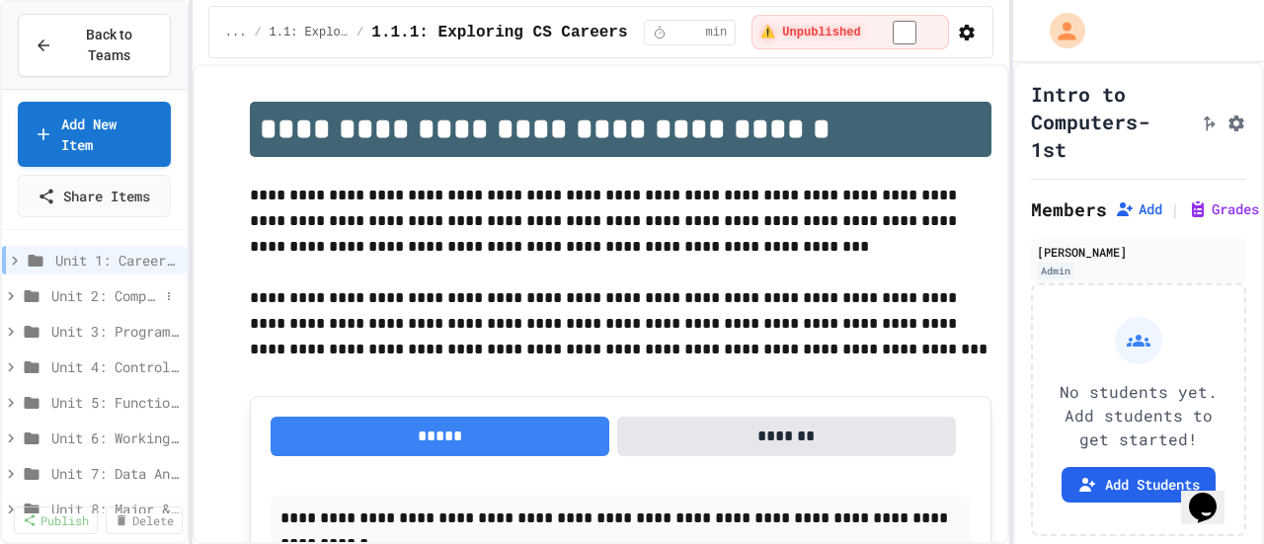
click at [128, 285] on span "Unit 2: Computational Thinking & Problem-Solving" at bounding box center [105, 295] width 108 height 21
click at [117, 250] on span "Unit 1: Careers & Professionalism" at bounding box center [107, 260] width 104 height 21
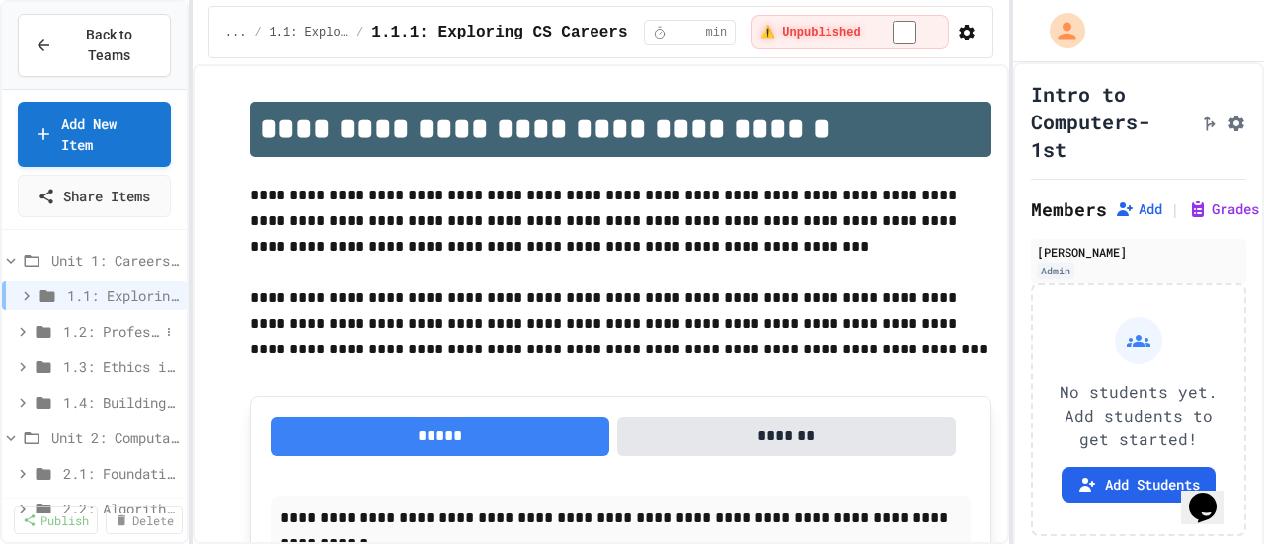
click at [111, 321] on span "1.2: Professional Communication" at bounding box center [111, 331] width 96 height 21
click at [117, 250] on span "Unit 1: Careers & Professionalism" at bounding box center [105, 260] width 108 height 21
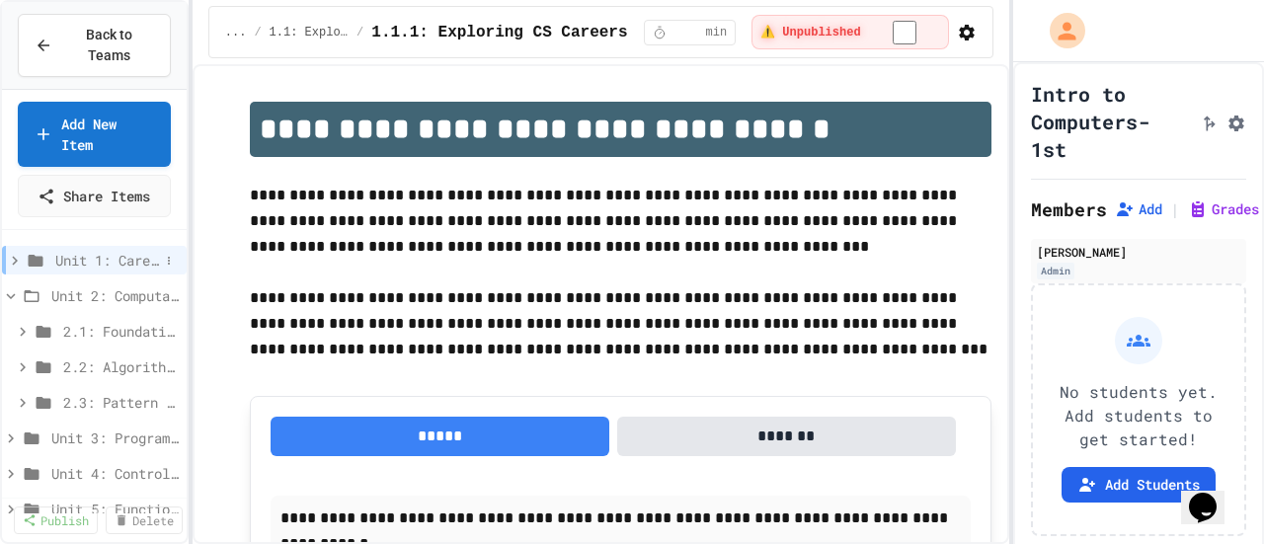
click at [119, 250] on span "Unit 1: Careers & Professionalism" at bounding box center [107, 260] width 104 height 21
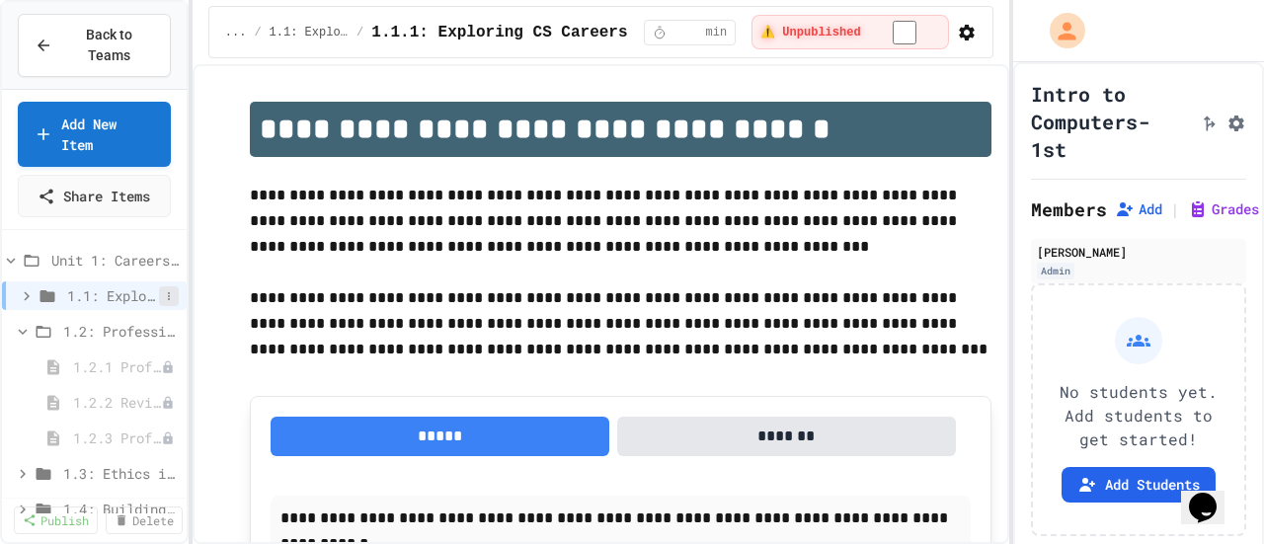
click at [163, 290] on icon at bounding box center [169, 296] width 12 height 12
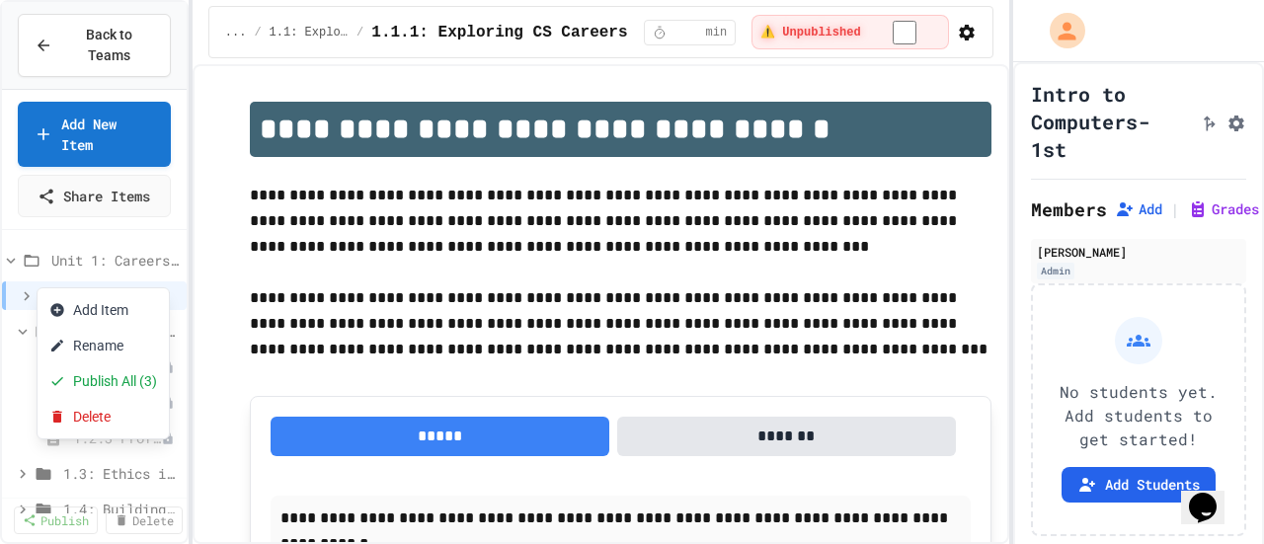
click at [217, 254] on div at bounding box center [632, 272] width 1264 height 544
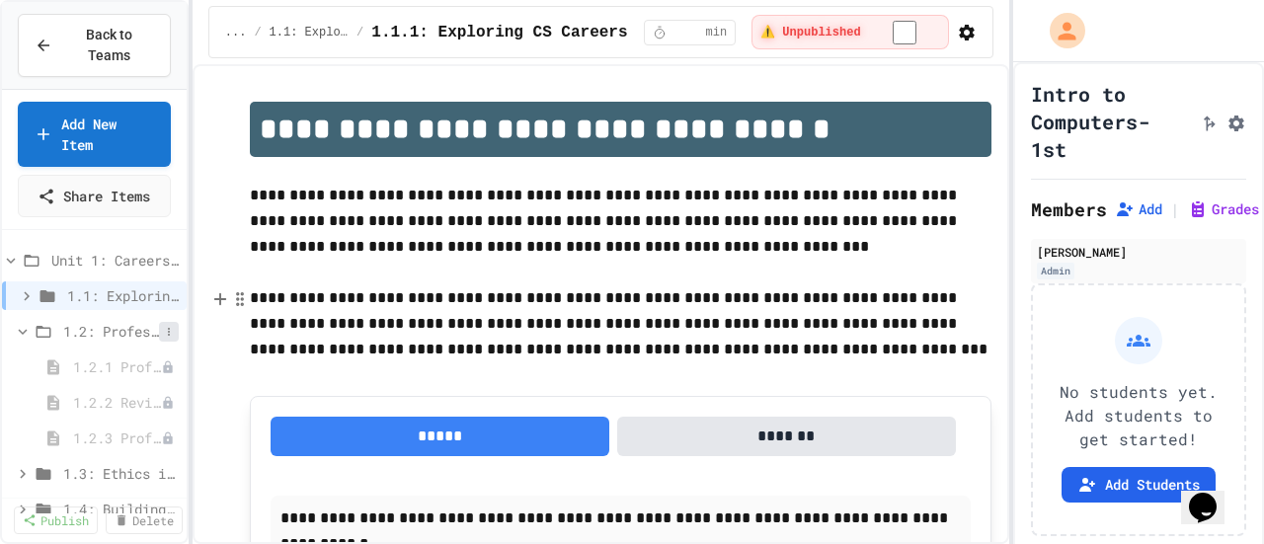
click at [163, 326] on icon at bounding box center [169, 332] width 12 height 12
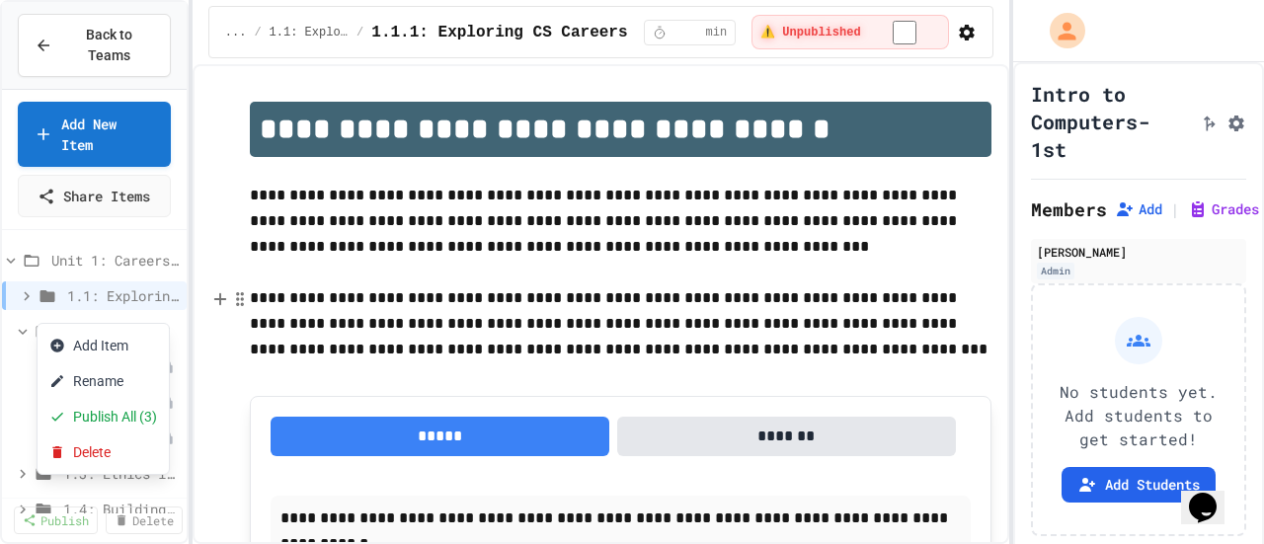
click at [201, 309] on div at bounding box center [632, 272] width 1264 height 544
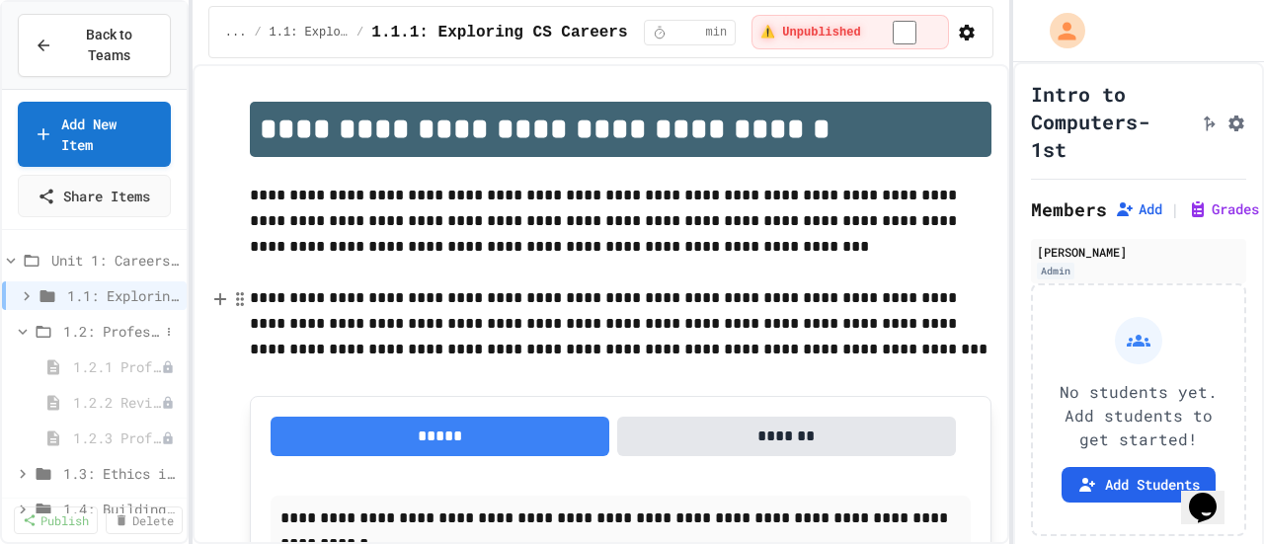
click at [99, 321] on span "1.2: Professional Communication" at bounding box center [111, 331] width 96 height 21
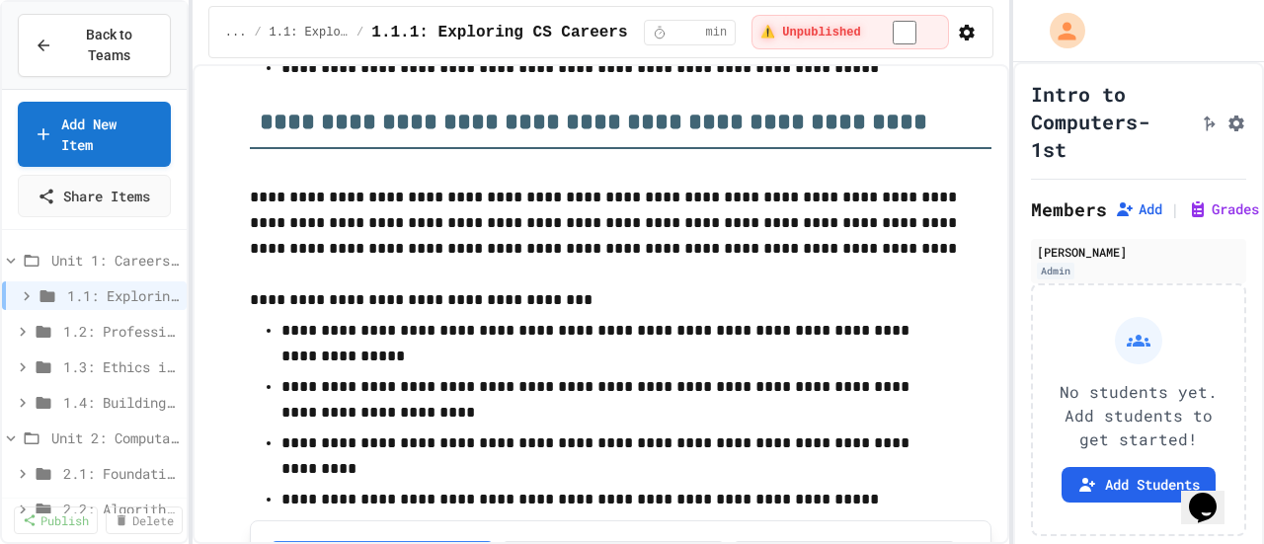
scroll to position [4982, 0]
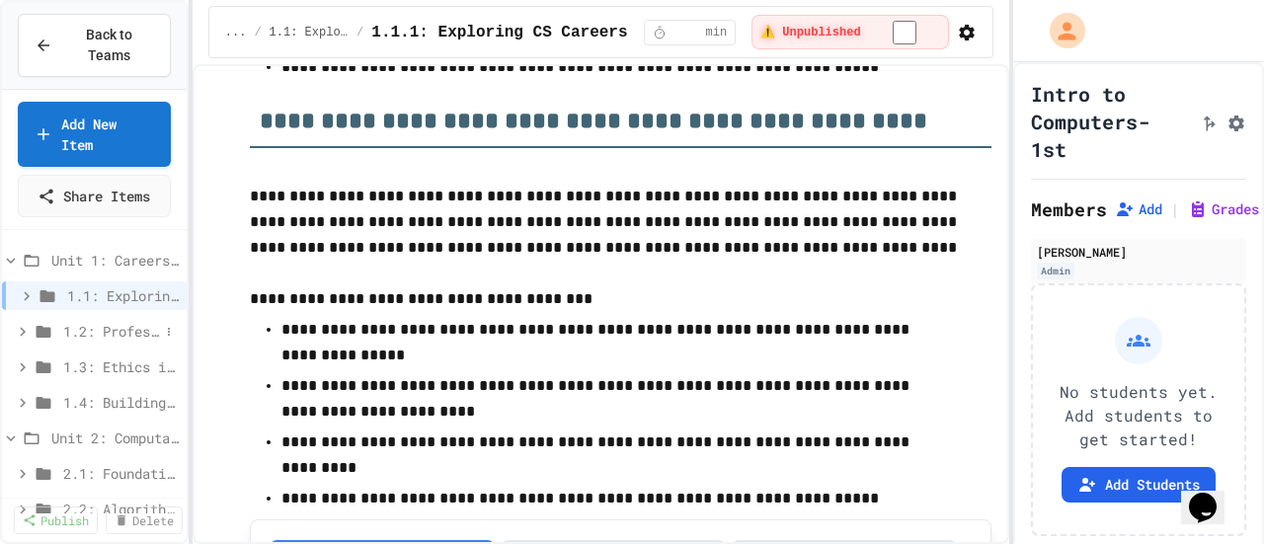
click at [126, 320] on div "1.2: Professional Communication" at bounding box center [94, 331] width 185 height 29
click at [159, 286] on button at bounding box center [169, 296] width 20 height 20
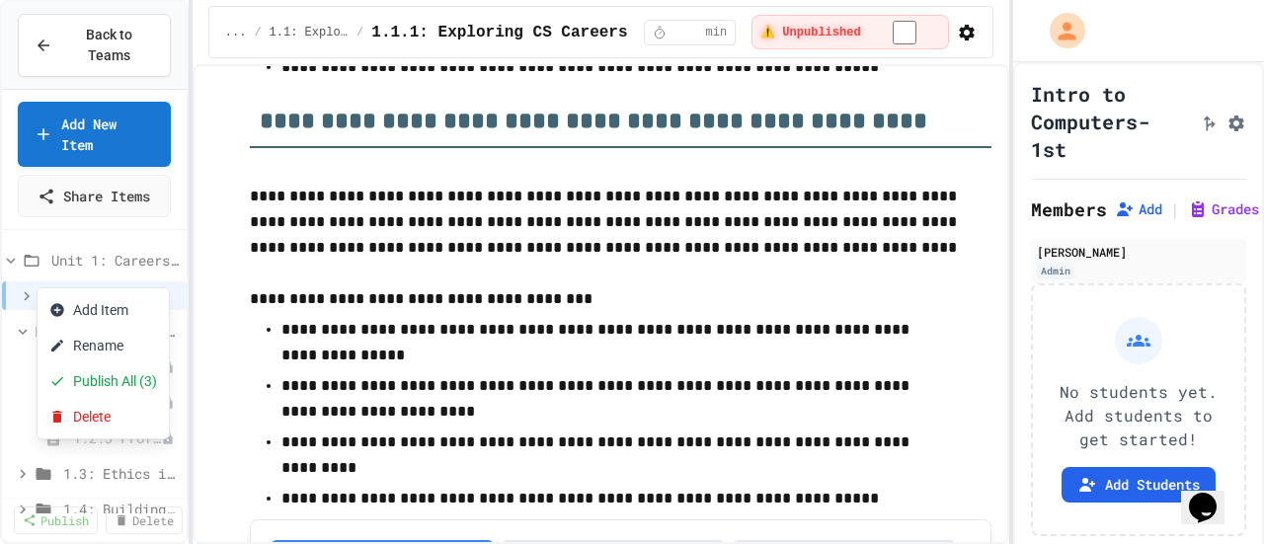
click at [195, 245] on div at bounding box center [632, 272] width 1264 height 544
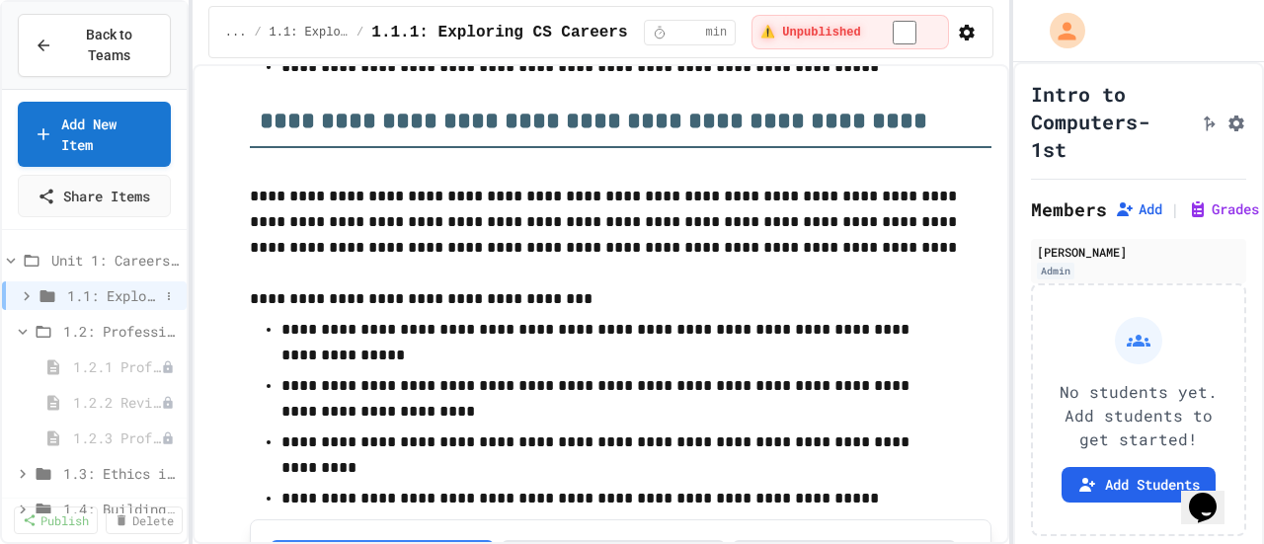
click at [115, 285] on span "1.1: Exploring CS Careers" at bounding box center [113, 295] width 92 height 21
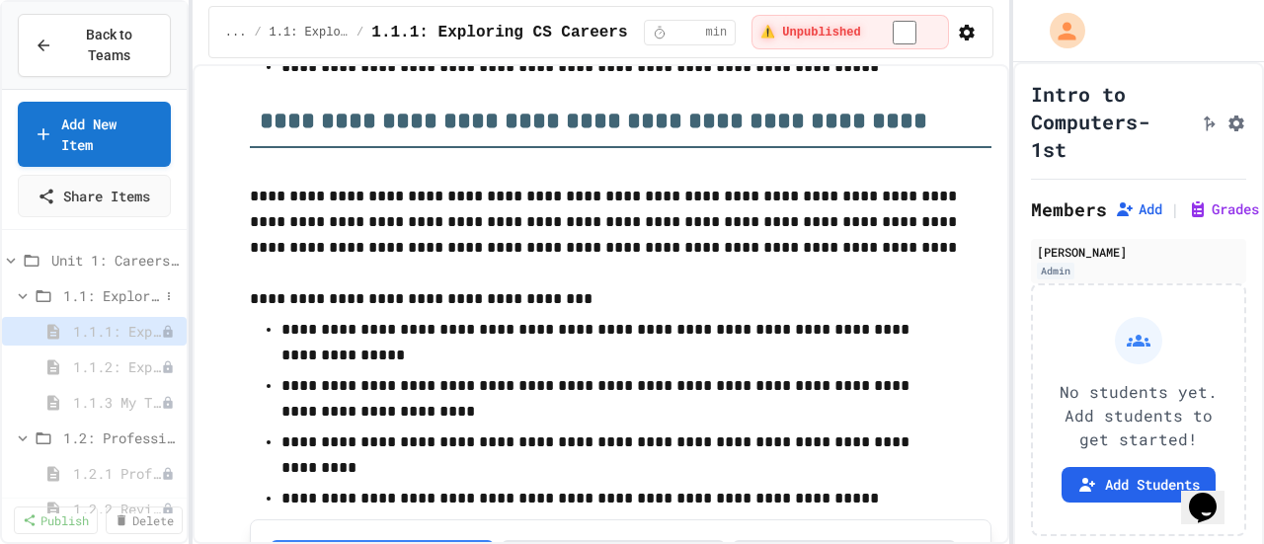
click at [129, 285] on span "1.1: Exploring CS Careers" at bounding box center [111, 295] width 96 height 21
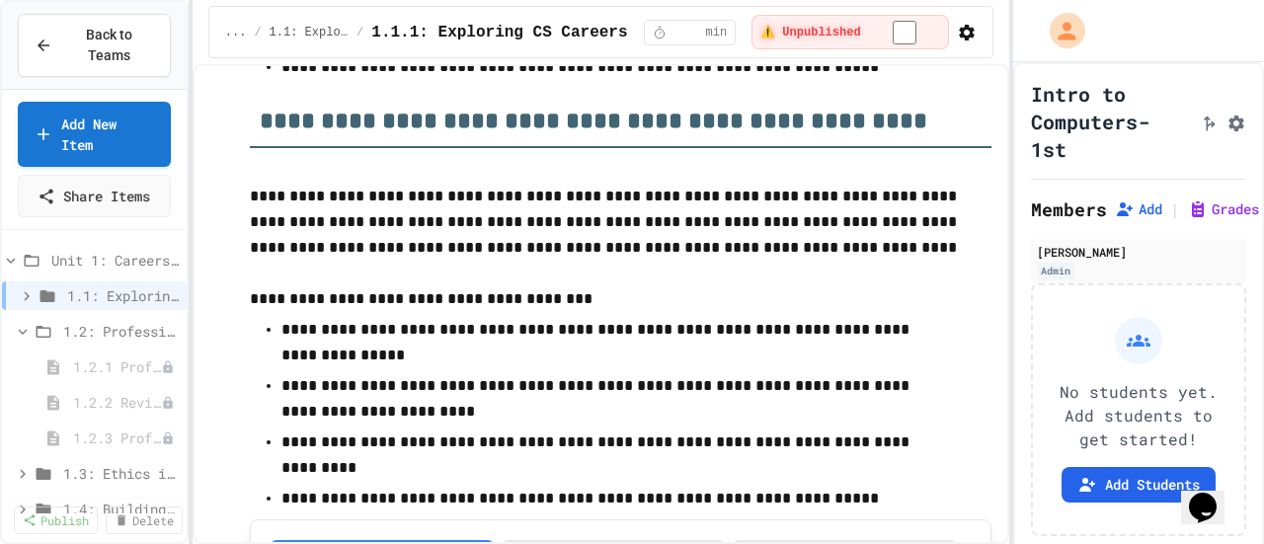
click at [129, 285] on span "1.1: Exploring CS Careers" at bounding box center [123, 295] width 112 height 21
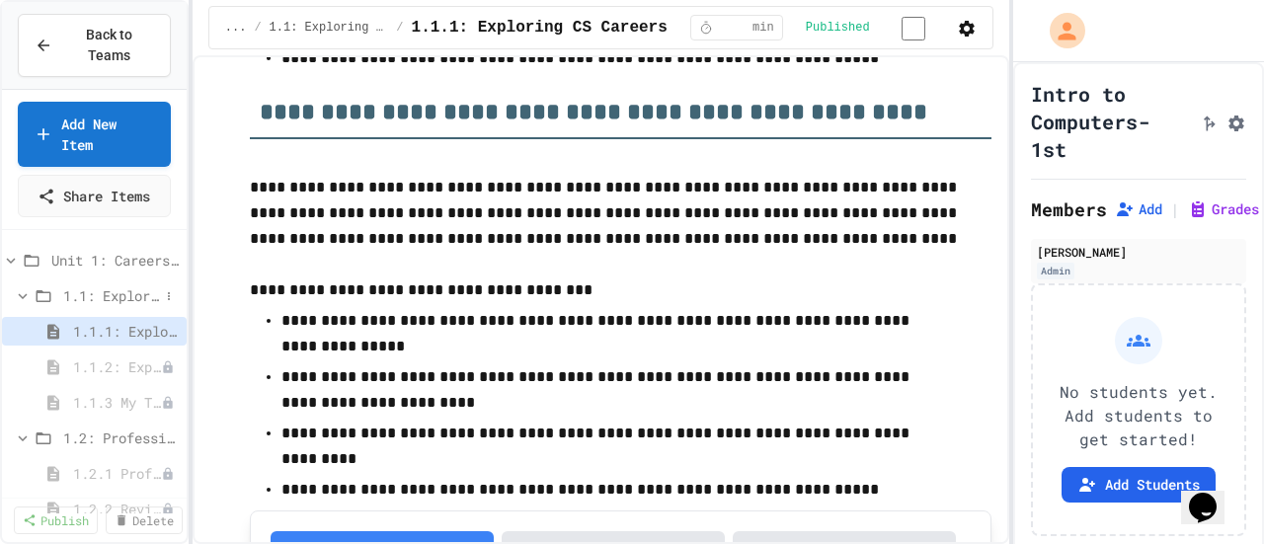
click at [134, 285] on span "1.1: Exploring CS Careers" at bounding box center [111, 295] width 96 height 21
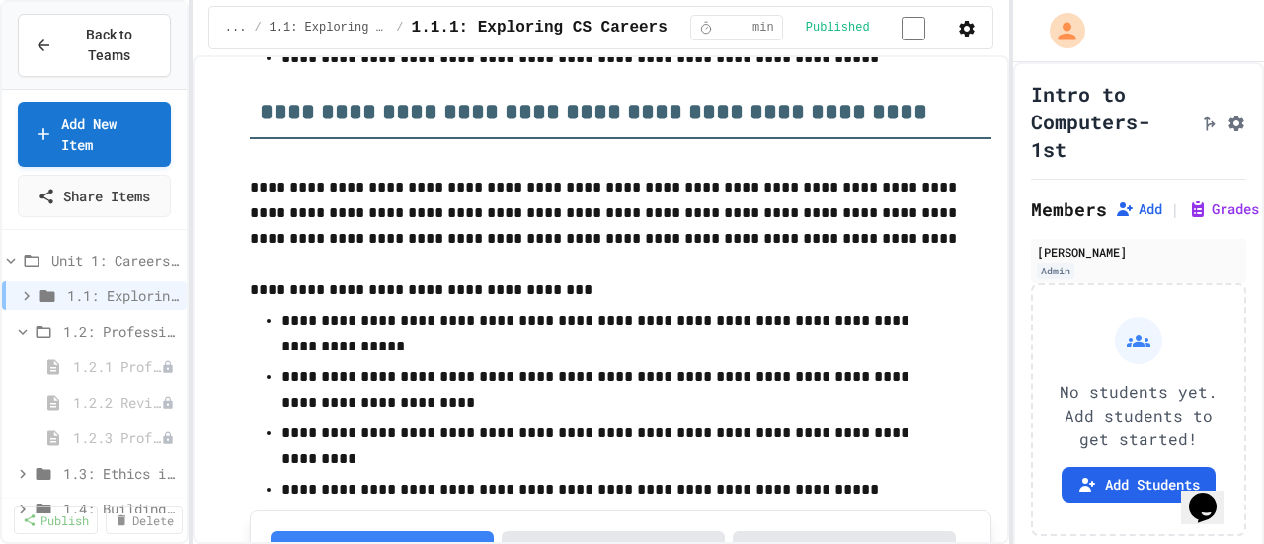
click at [134, 285] on span "1.1: Exploring CS Careers" at bounding box center [123, 295] width 112 height 21
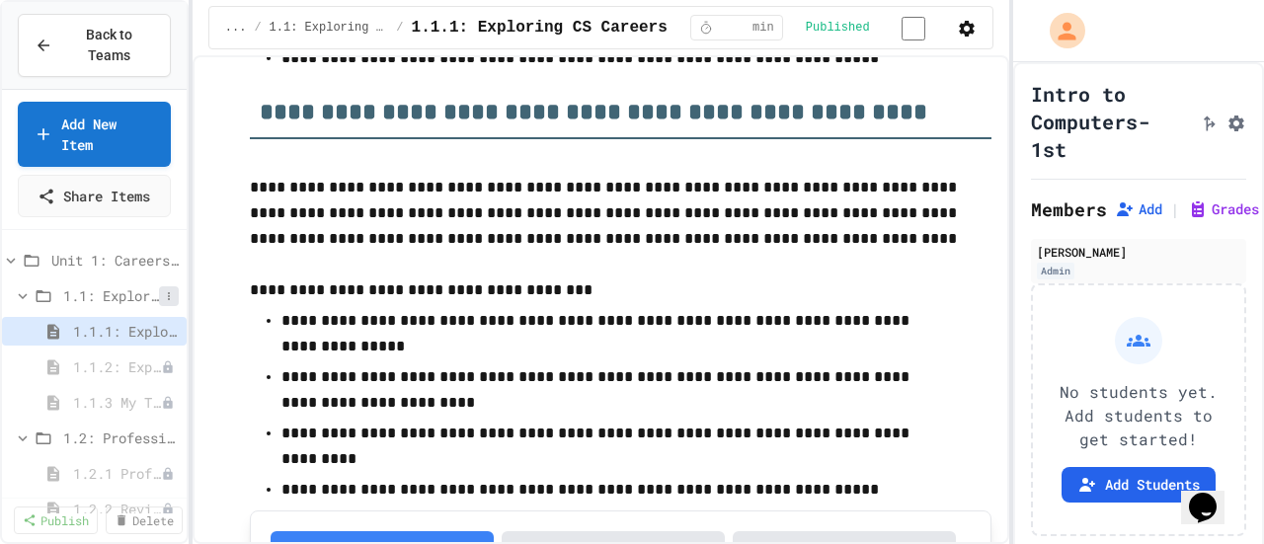
click at [163, 290] on icon at bounding box center [169, 296] width 12 height 12
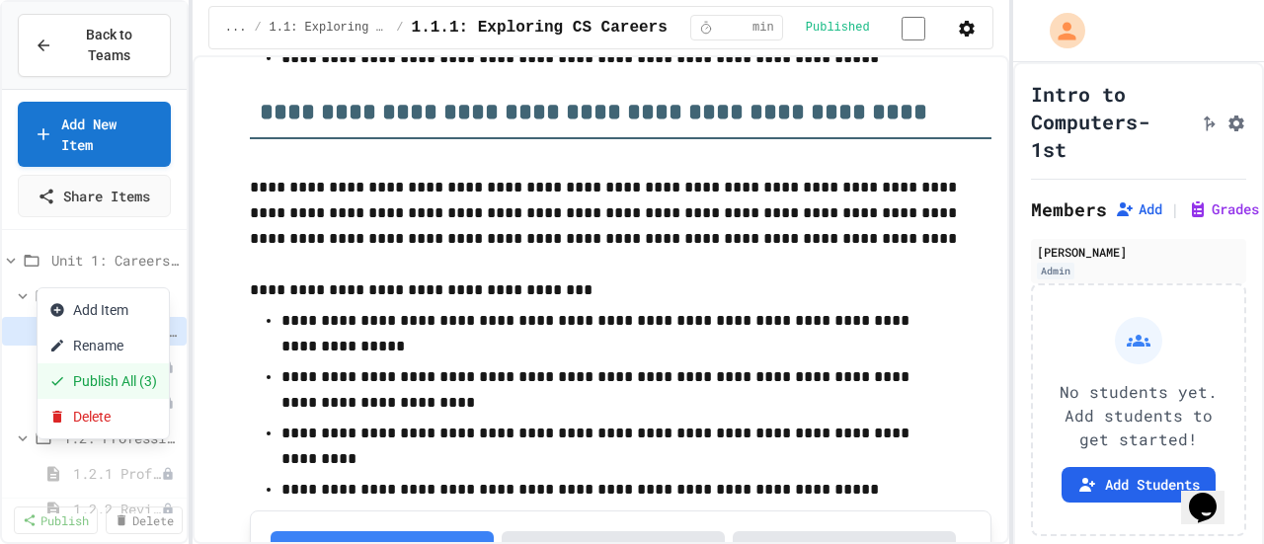
click at [118, 381] on button "Publish All (3)" at bounding box center [103, 381] width 131 height 36
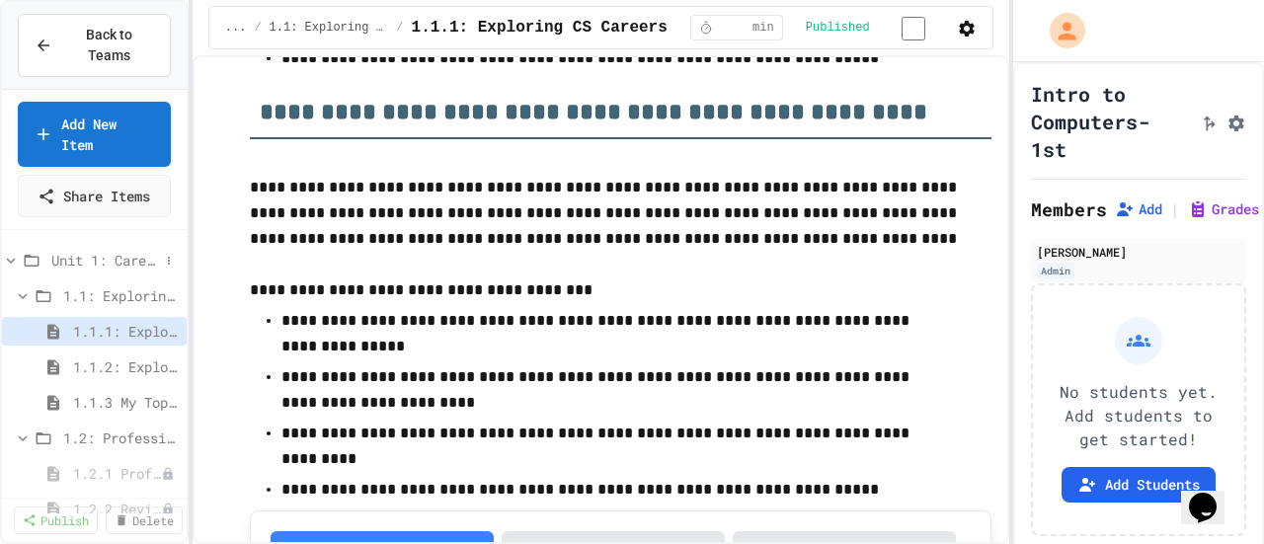
click at [114, 250] on span "Unit 1: Careers & Professionalism" at bounding box center [105, 260] width 108 height 21
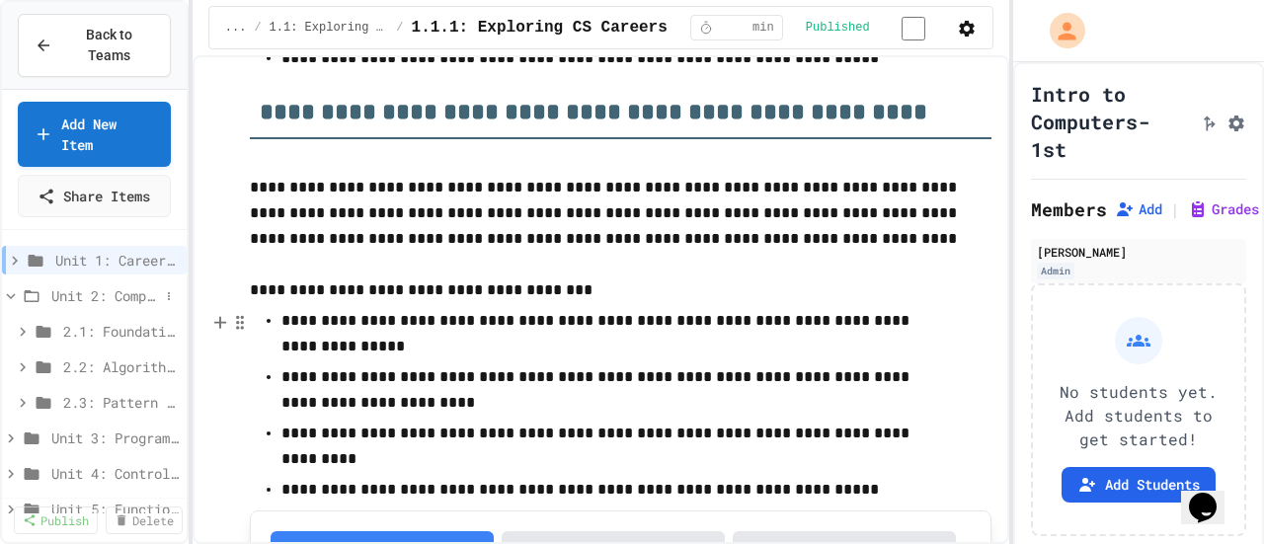
click at [108, 285] on span "Unit 2: Computational Thinking & Problem-Solving" at bounding box center [105, 295] width 108 height 21
click at [116, 250] on span "Unit 1: Careers & Professionalism" at bounding box center [107, 260] width 104 height 21
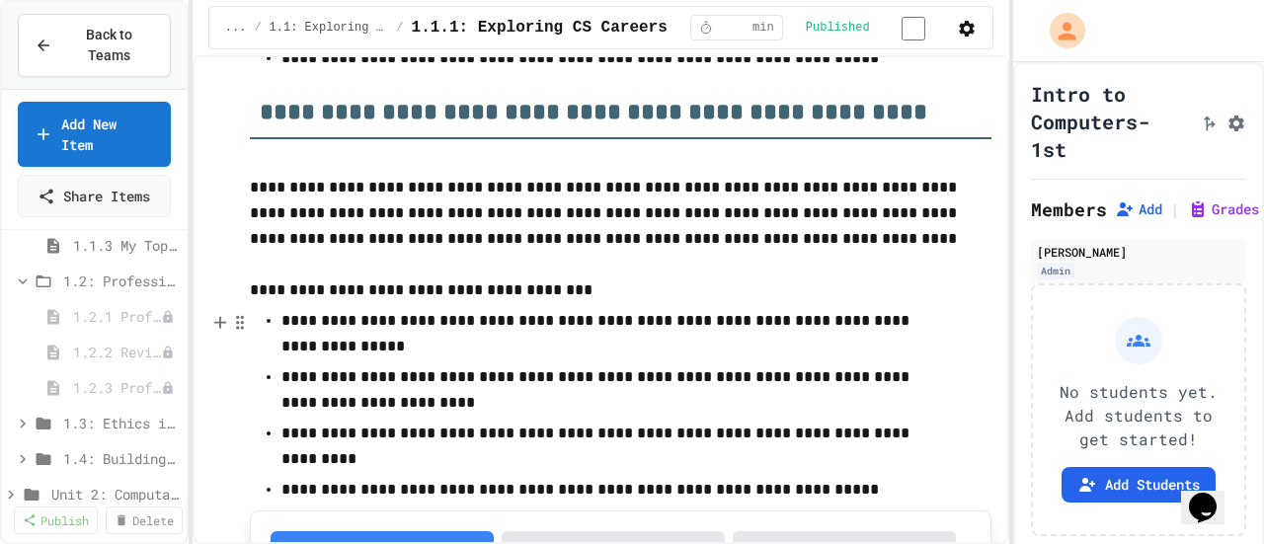
scroll to position [158, 0]
click at [163, 274] on icon at bounding box center [169, 280] width 12 height 12
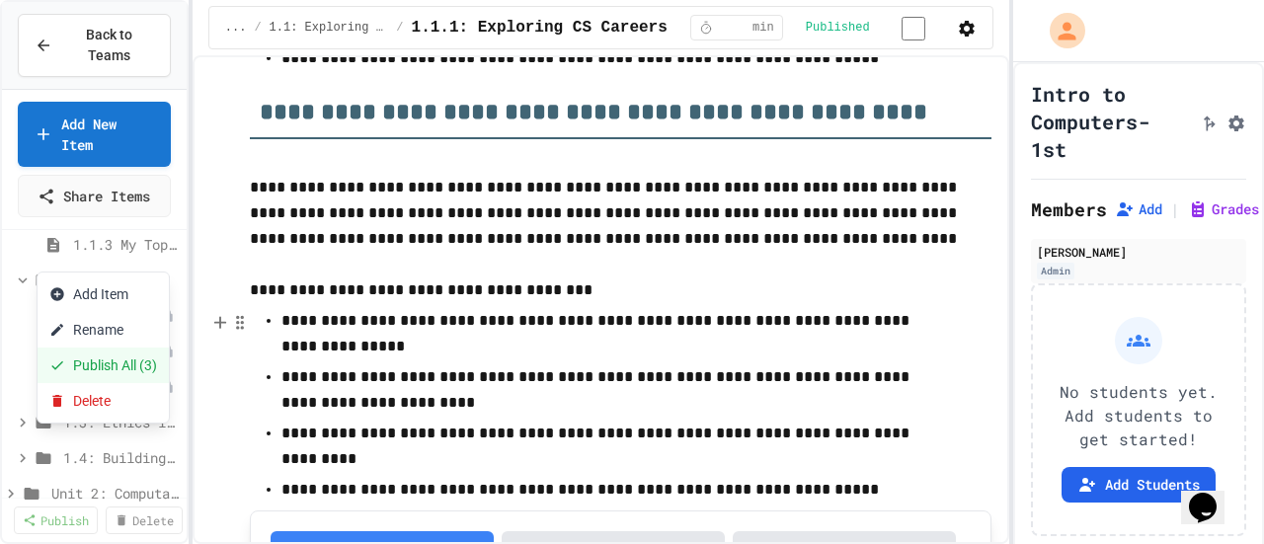
click at [120, 375] on button "Publish All (3)" at bounding box center [103, 366] width 131 height 36
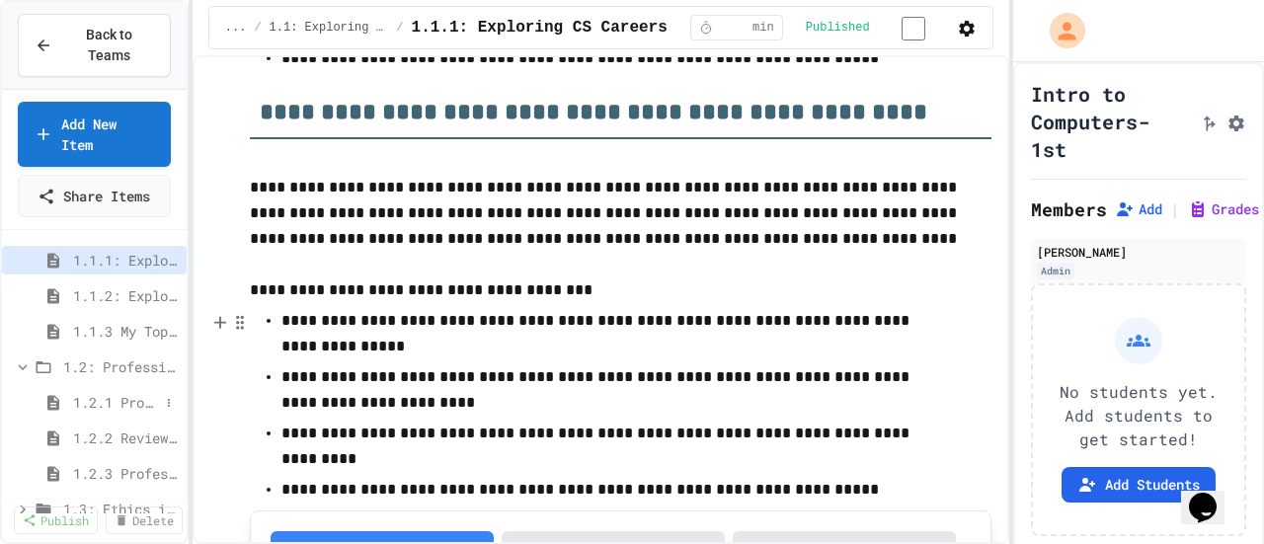
scroll to position [0, 0]
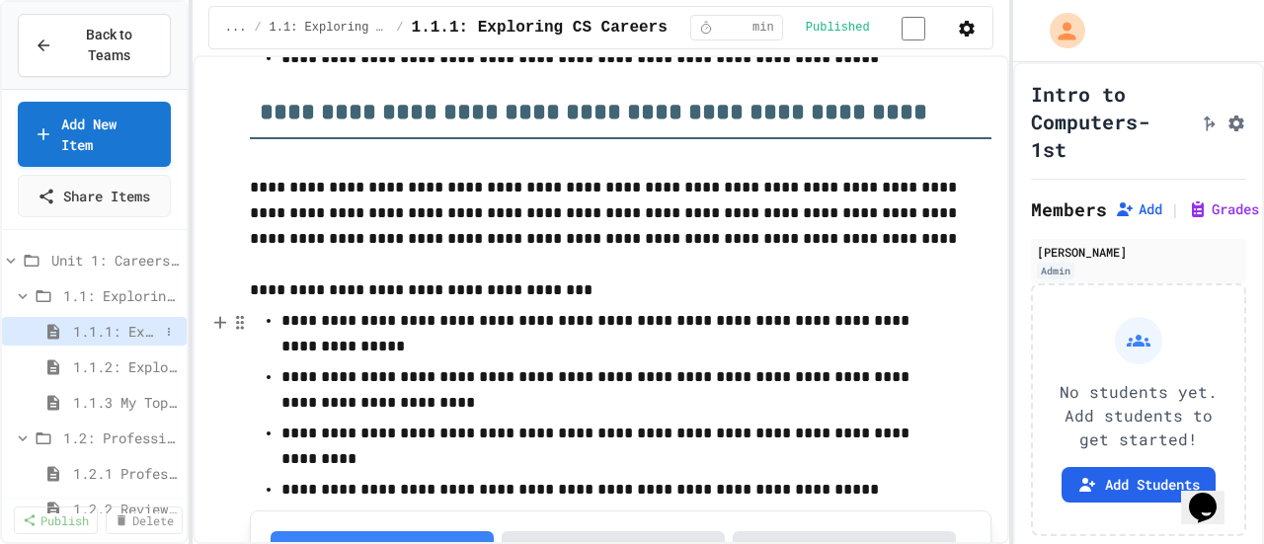
click at [114, 321] on span "1.1.1: Exploring CS Careers" at bounding box center [116, 331] width 86 height 21
click at [103, 356] on span "1.1.2: Exploring CS Careers - Review" at bounding box center [116, 366] width 86 height 21
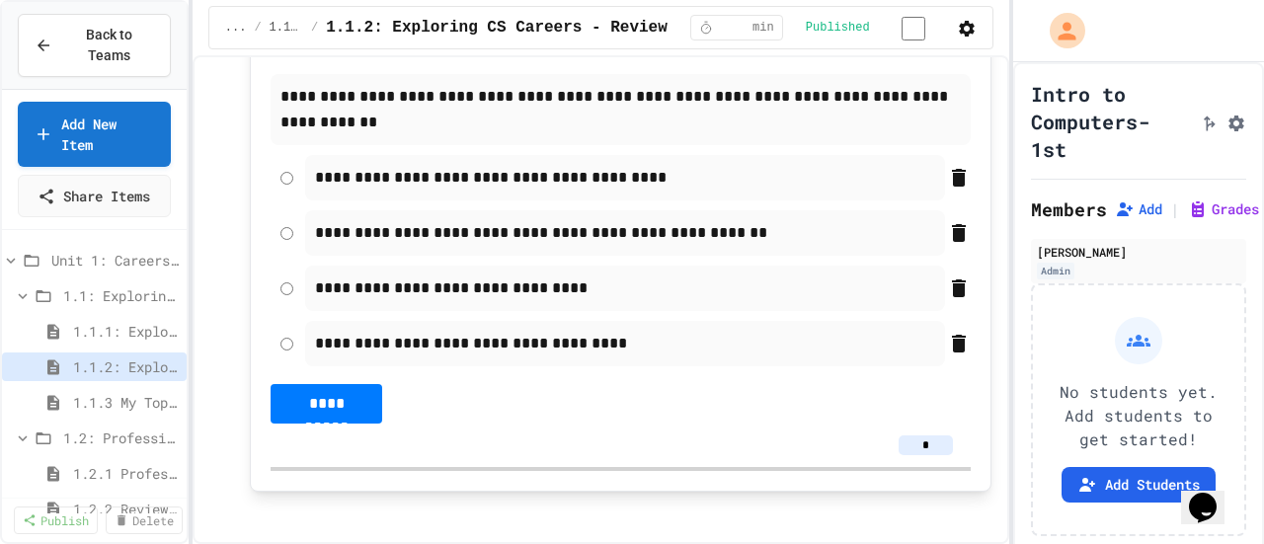
scroll to position [6118, 0]
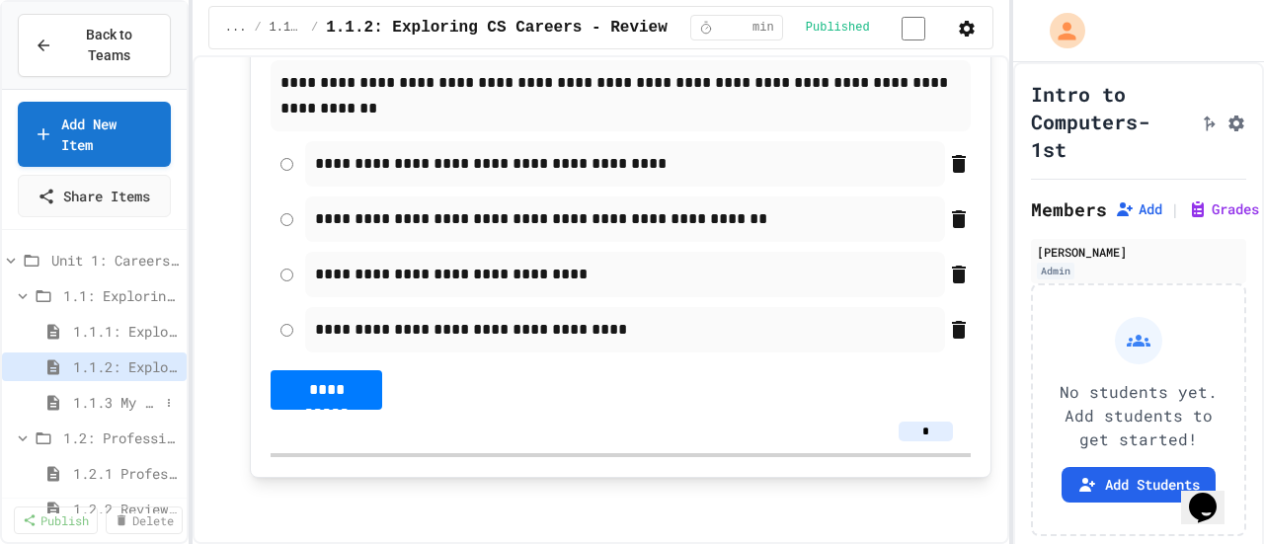
click at [94, 392] on span "1.1.3 My Top 3 CS Careers!" at bounding box center [116, 402] width 86 height 21
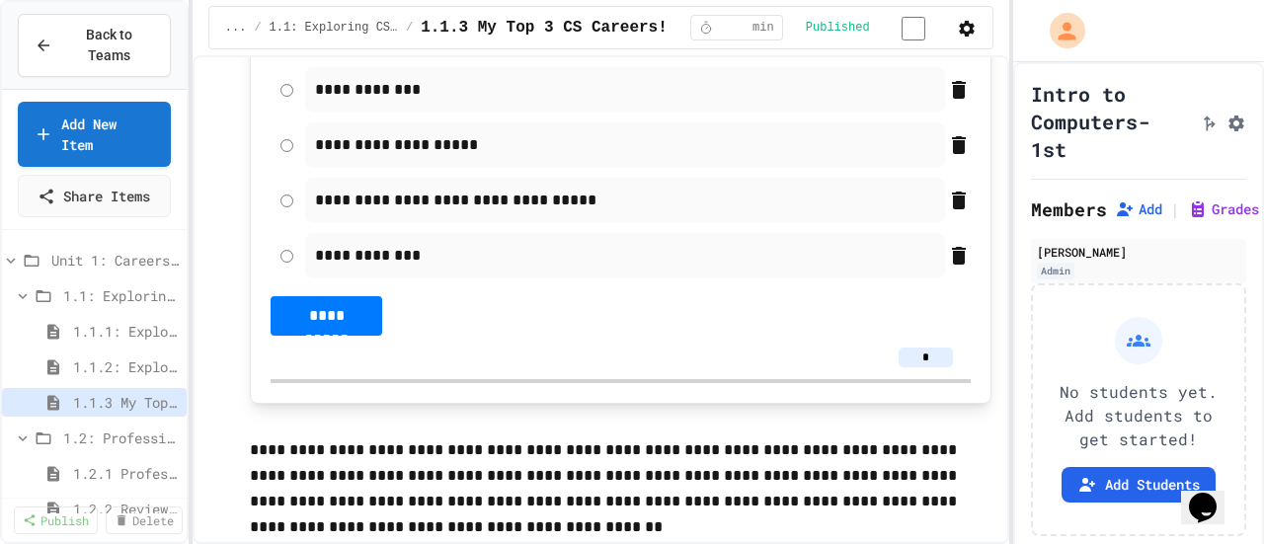
scroll to position [4943, 0]
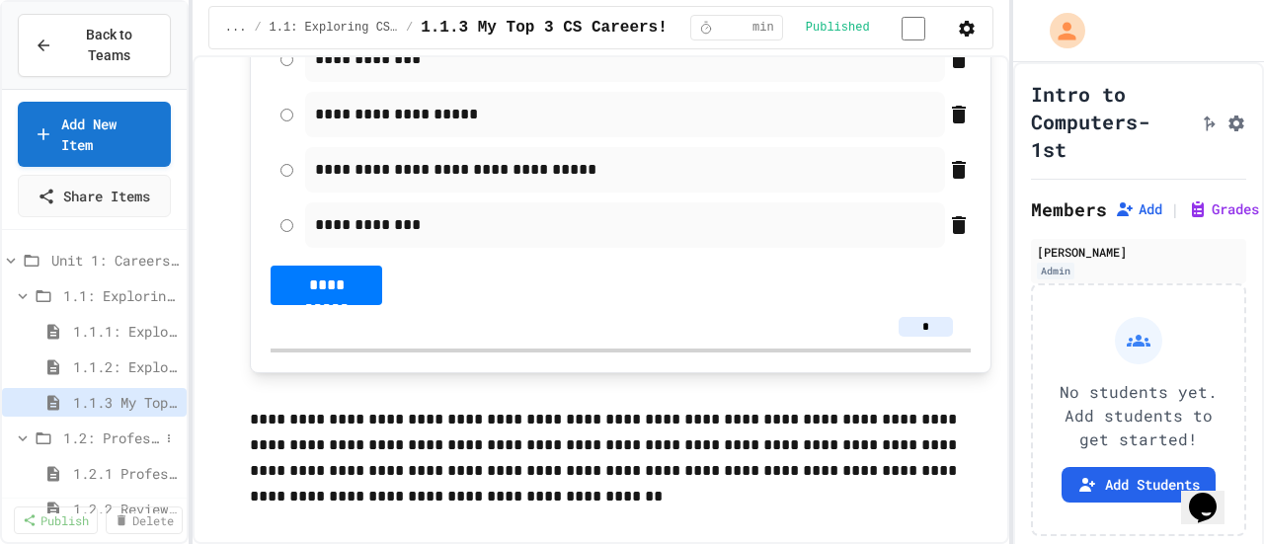
click at [124, 428] on span "1.2: Professional Communication" at bounding box center [111, 438] width 96 height 21
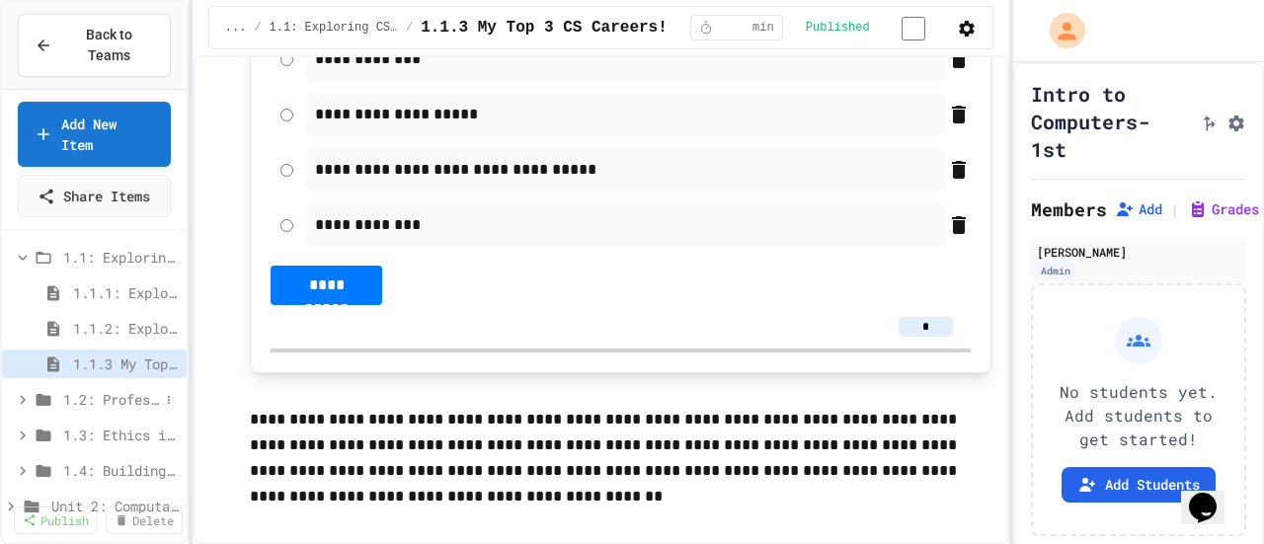
scroll to position [35, 0]
click at [117, 357] on span "1.1.3 My Top 3 CS Careers!" at bounding box center [116, 367] width 86 height 21
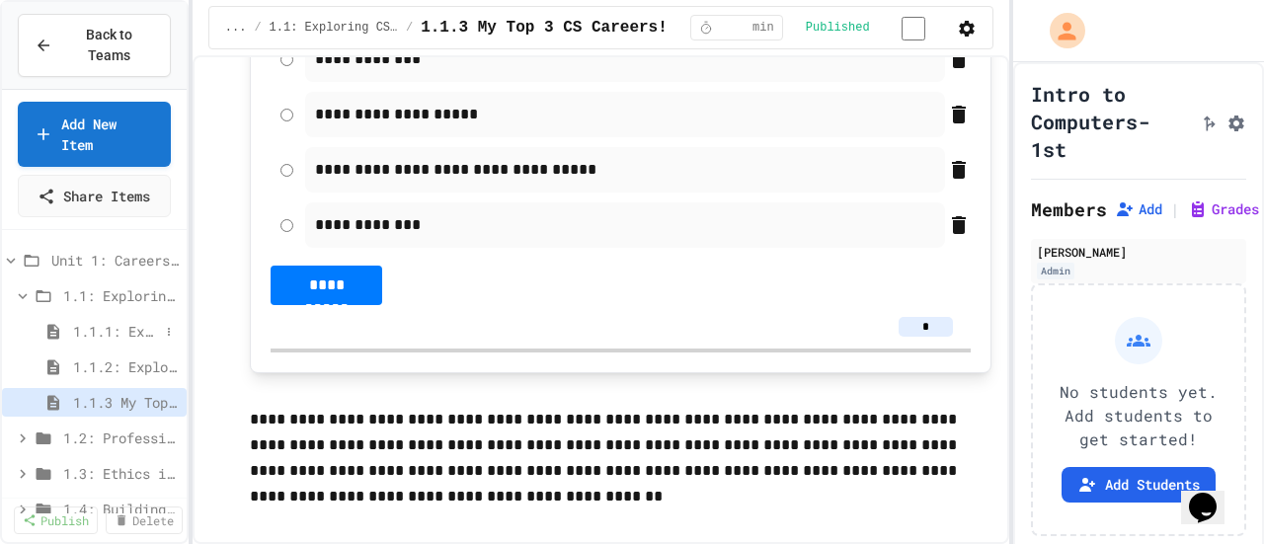
scroll to position [1, 0]
click at [117, 249] on span "Unit 1: Careers & Professionalism" at bounding box center [105, 259] width 108 height 21
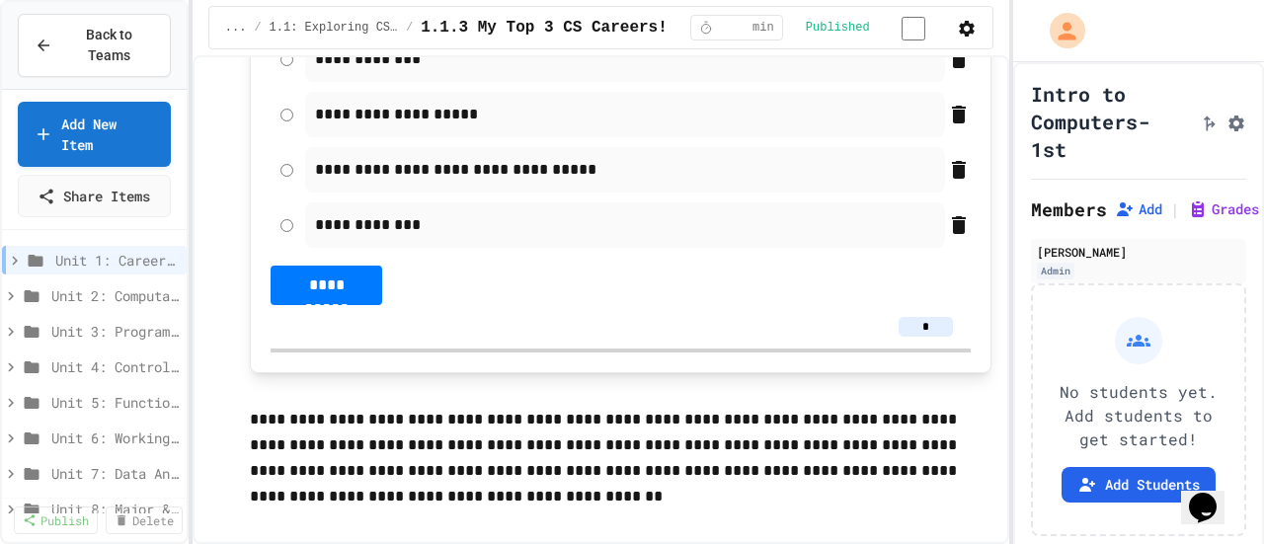
scroll to position [0, 0]
